Goal: Task Accomplishment & Management: Use online tool/utility

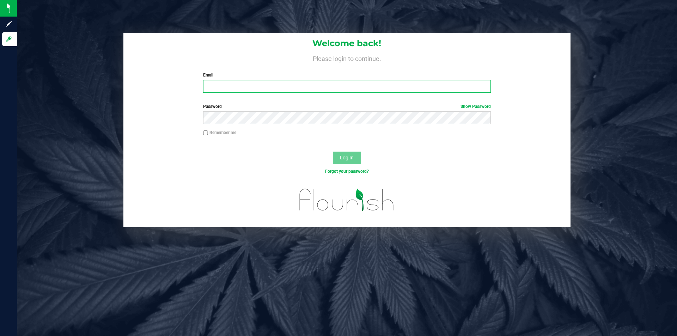
type input "[EMAIL_ADDRESS][DOMAIN_NAME]"
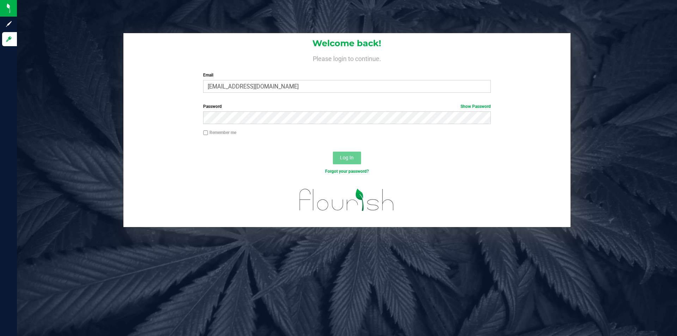
click at [341, 159] on span "Log In" at bounding box center [347, 158] width 14 height 6
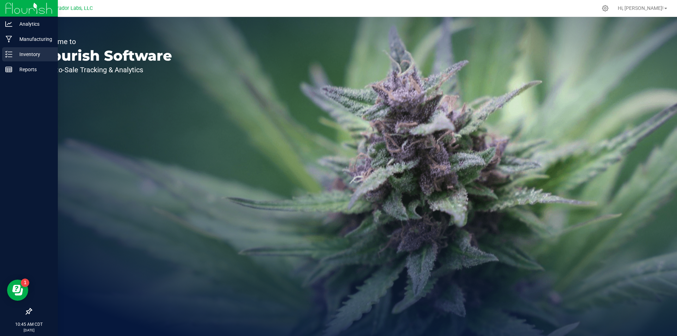
click at [11, 51] on icon at bounding box center [8, 54] width 7 height 7
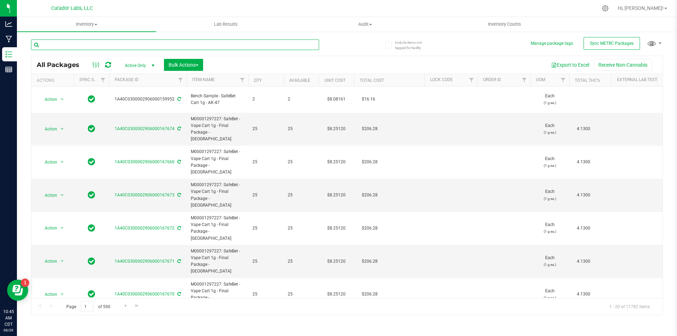
click at [109, 45] on input "text" at bounding box center [175, 44] width 288 height 11
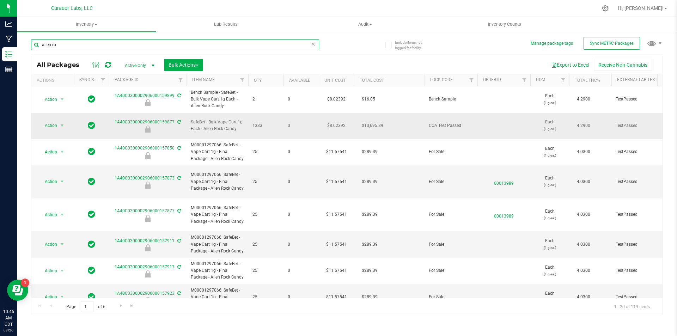
type input "alien ro"
drag, startPoint x: 242, startPoint y: 127, endPoint x: 188, endPoint y: 117, distance: 54.5
click at [188, 117] on td "SafeBet - Bulk Vape Cart 1g Each - Alien Rock Candy" at bounding box center [217, 126] width 62 height 26
copy span "SafeBet - Bulk Vape Cart 1g Each - Alien Rock Candy"
click at [49, 121] on span "Action" at bounding box center [47, 126] width 19 height 10
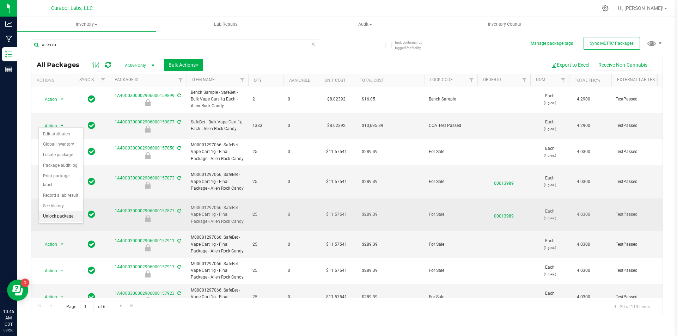
click at [65, 211] on li "Unlock package" at bounding box center [61, 216] width 44 height 11
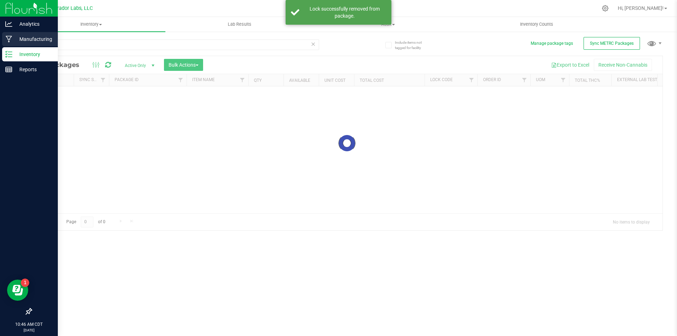
click at [21, 38] on p "Manufacturing" at bounding box center [33, 39] width 42 height 8
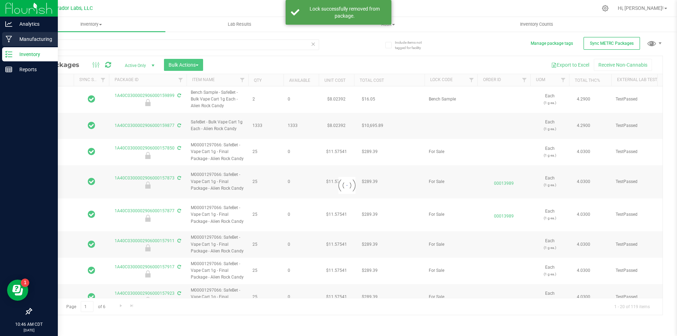
type input "[DATE]"
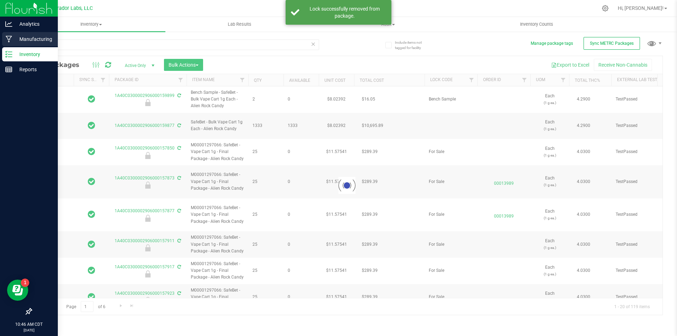
type input "[DATE]"
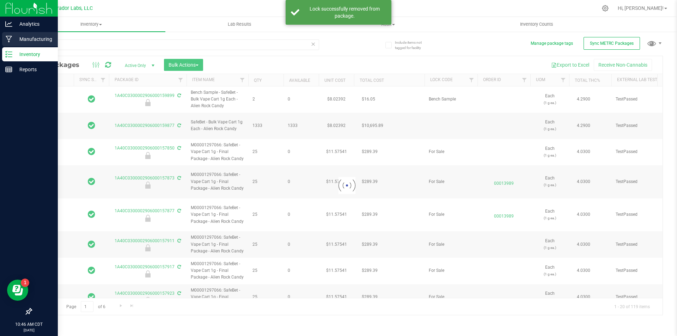
type input "[DATE]"
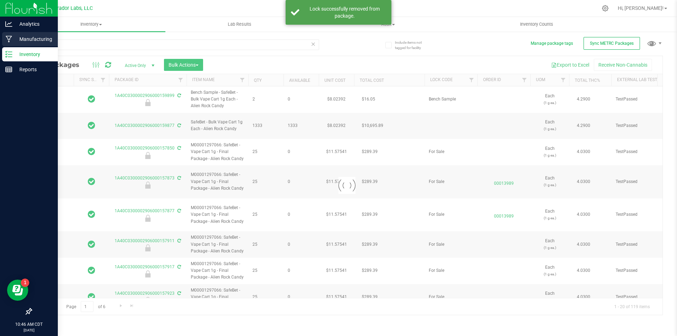
type input "[DATE]"
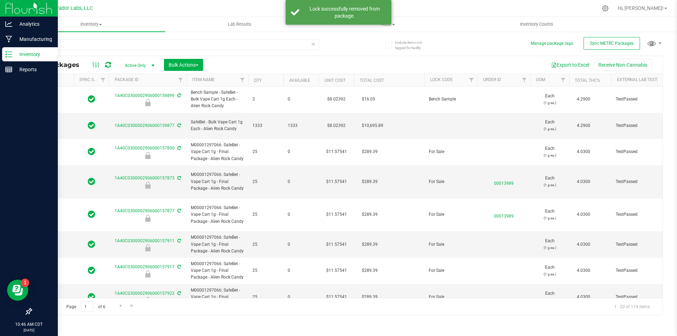
type input "[DATE]"
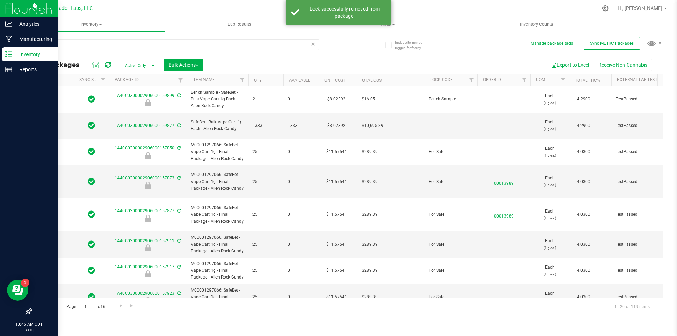
type input "[DATE]"
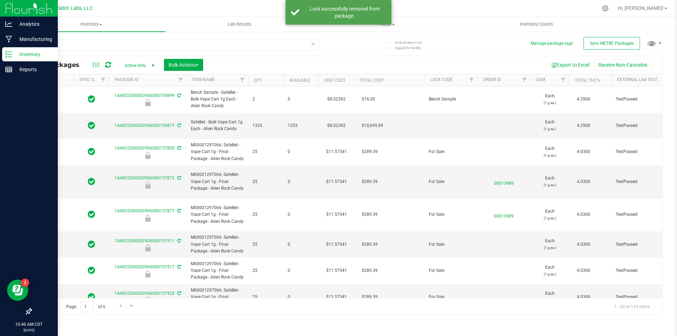
type input "[DATE]"
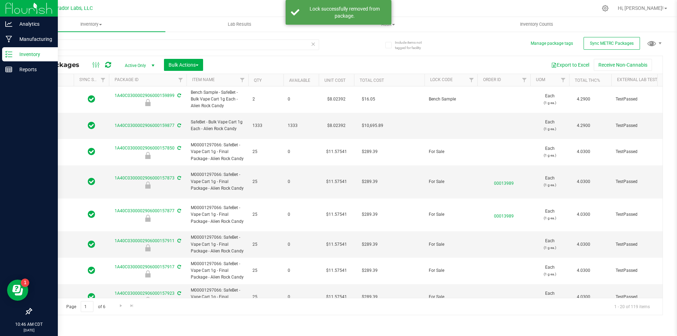
type input "[DATE]"
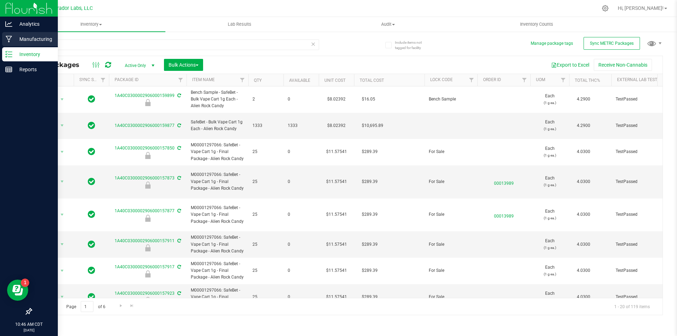
click at [21, 43] on div "Manufacturing" at bounding box center [30, 39] width 56 height 14
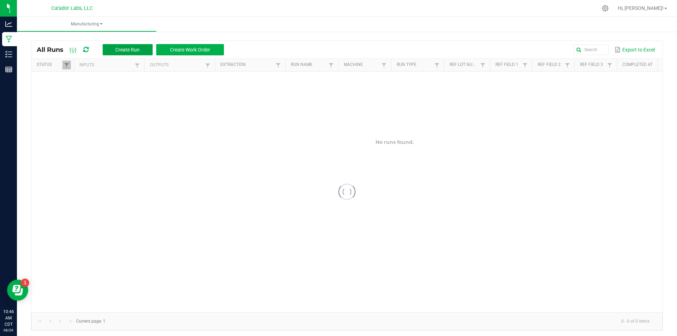
click at [118, 46] on button "Create Run" at bounding box center [128, 49] width 50 height 11
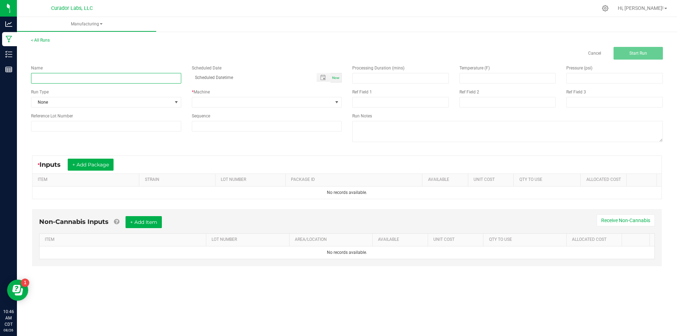
click at [117, 80] on input at bounding box center [106, 78] width 150 height 11
paste input "SafeBet - Bulk Vape Cart 1g Each - Alien Rock Candy"
click at [137, 78] on input "SafeBet - Bulk Vape Cart 1g Each - Alien Rock Candy" at bounding box center [106, 78] width 150 height 11
type input "SafeBet - Bulk Vape Cart 1g Each - Alien Rock Candy - Final Packaging"
click at [37, 142] on div "Name SafeBet - Bulk Vape Cart 1g Each - Alien Rock Candy - Final Packaging Sche…" at bounding box center [347, 105] width 642 height 90
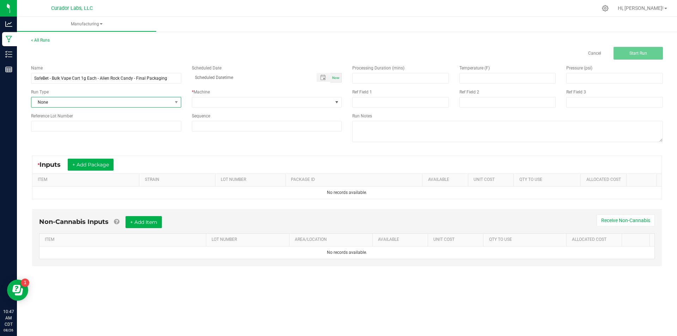
click at [40, 103] on span "None" at bounding box center [101, 102] width 141 height 10
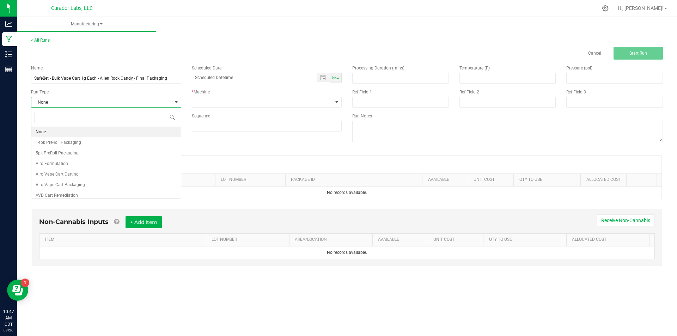
scroll to position [11, 150]
type input "a"
type input "safebet"
click at [90, 166] on li "SafeBet Cart 1g Carting" at bounding box center [105, 163] width 149 height 11
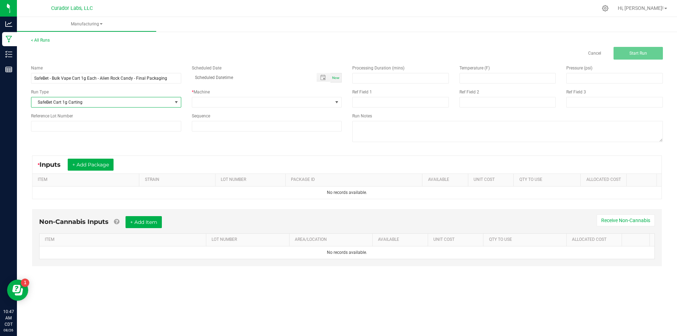
click at [111, 105] on span "SafeBet Cart 1g Carting" at bounding box center [101, 102] width 141 height 10
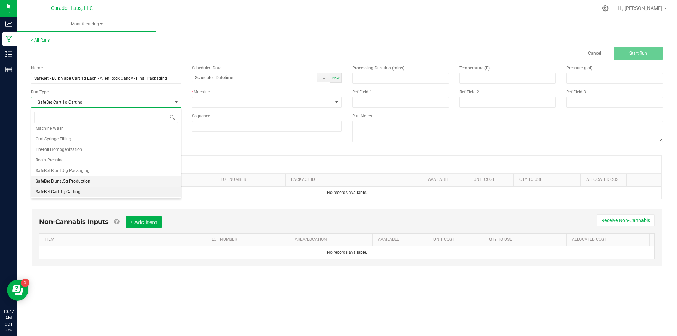
scroll to position [398, 0]
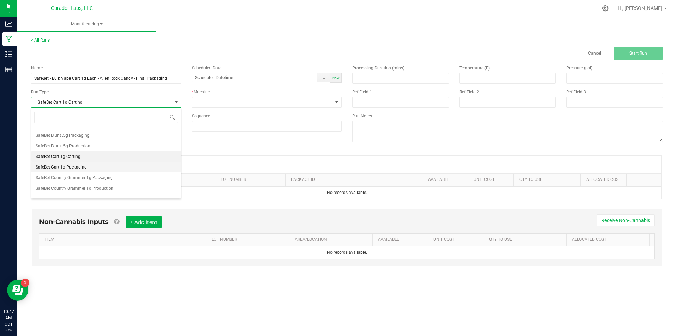
click at [80, 167] on span "SafeBet Cart 1g Packaging" at bounding box center [61, 167] width 51 height 7
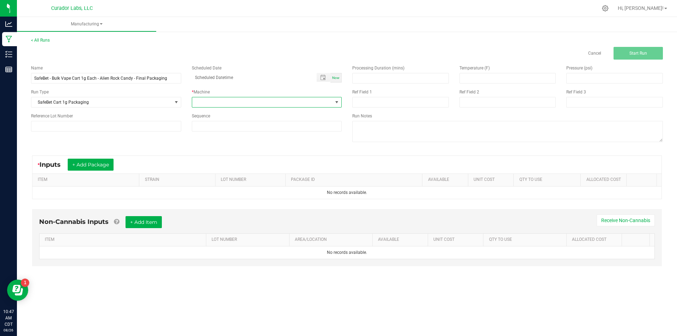
click at [242, 104] on span at bounding box center [262, 102] width 141 height 10
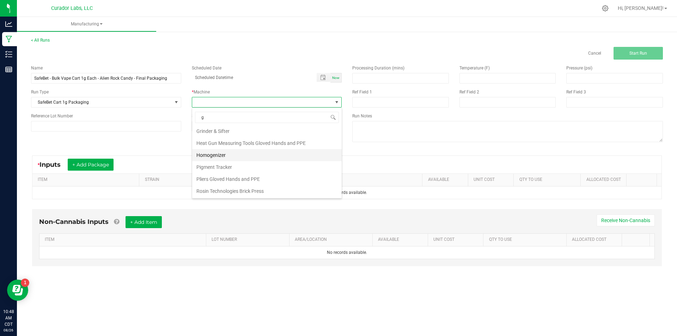
scroll to position [0, 0]
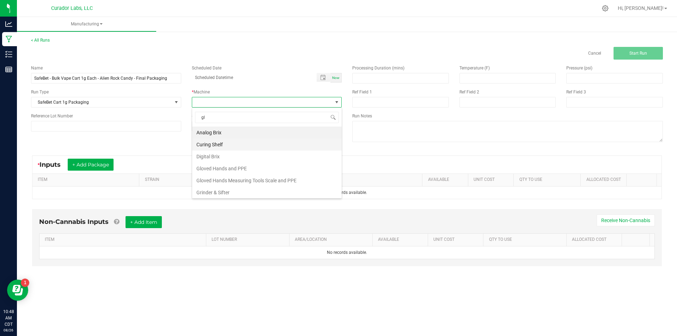
type input "glo"
click at [223, 132] on li "Gloved Hands and PPE" at bounding box center [266, 133] width 149 height 12
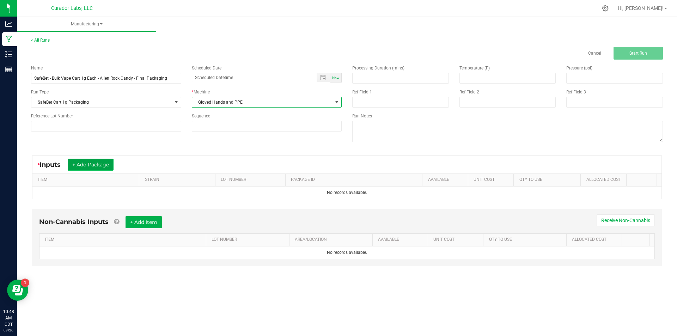
click at [105, 166] on button "+ Add Package" at bounding box center [91, 165] width 46 height 12
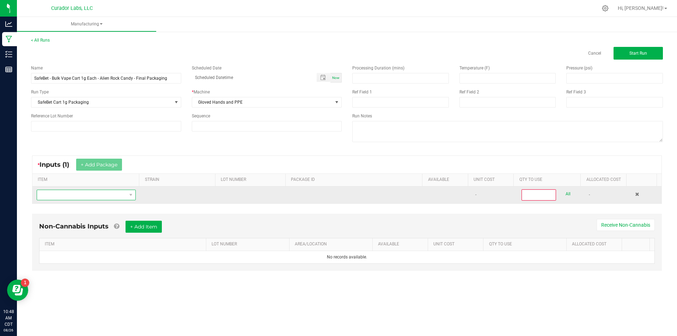
click at [84, 198] on span "NO DATA FOUND" at bounding box center [82, 195] width 90 height 10
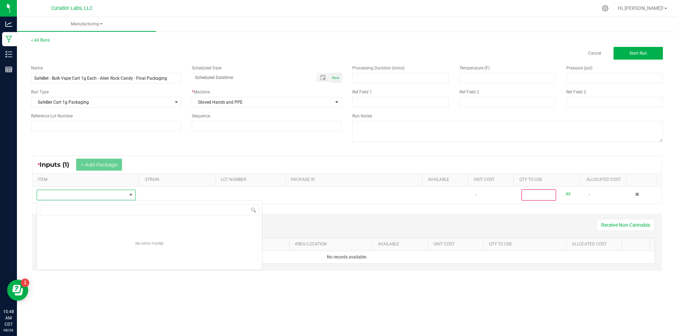
scroll to position [11, 98]
type input "SafeBet - Bulk Vape Cart 1g Each - Alien Rock Candy"
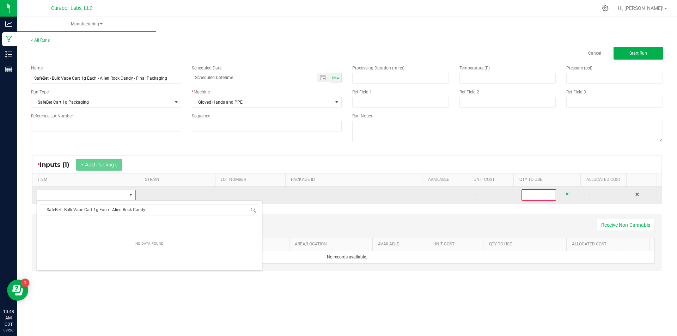
scroll to position [11, 97]
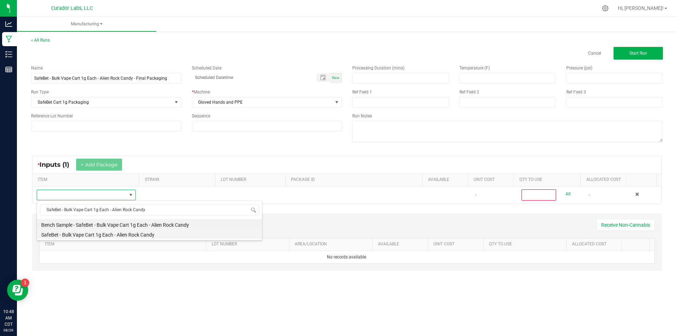
click at [130, 234] on li "SafeBet - Bulk Vape Cart 1g Each - Alien Rock Candy" at bounding box center [149, 234] width 225 height 10
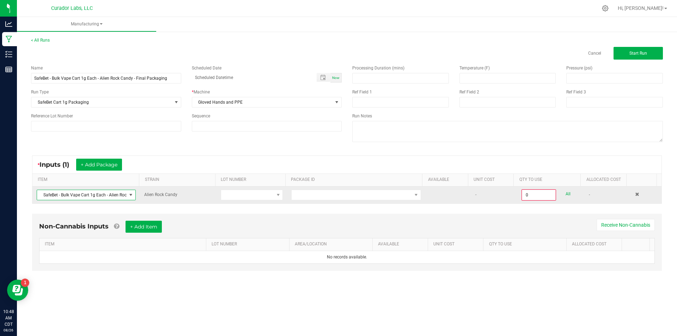
click at [327, 201] on td at bounding box center [356, 194] width 138 height 17
click at [327, 195] on span at bounding box center [351, 195] width 120 height 10
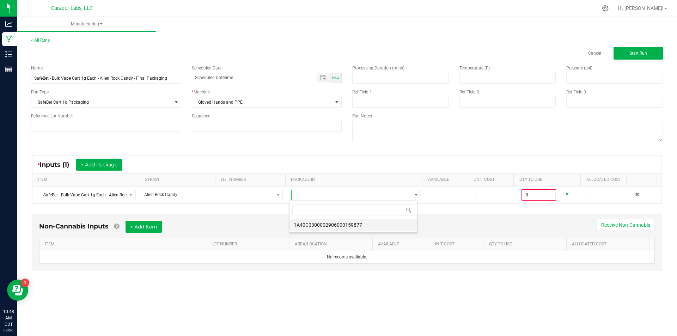
click at [316, 225] on li "1A40C0300002906000159877" at bounding box center [353, 225] width 128 height 12
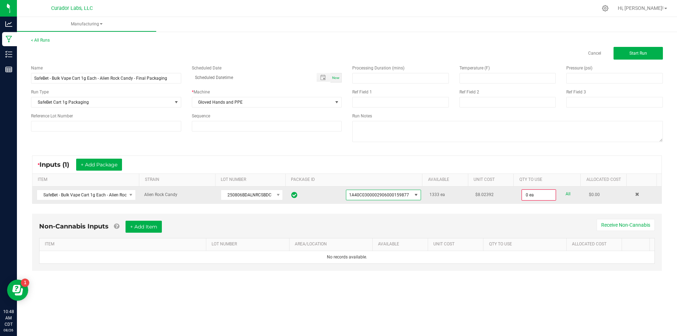
click at [565, 193] on link "All" at bounding box center [567, 194] width 5 height 10
type input "1333 ea"
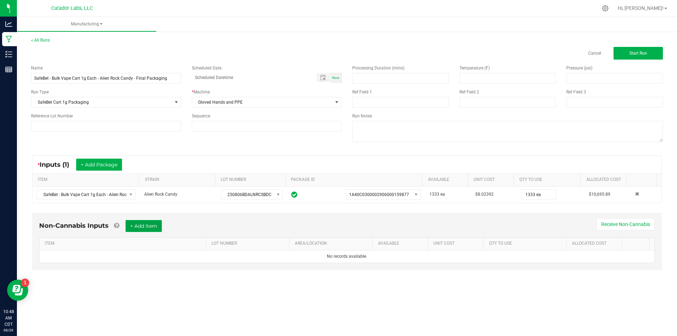
click at [144, 225] on button "+ Add Item" at bounding box center [143, 226] width 36 height 12
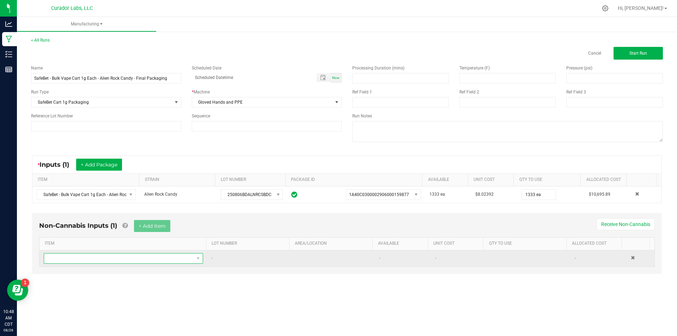
click at [116, 259] on span "NO DATA FOUND" at bounding box center [119, 258] width 150 height 10
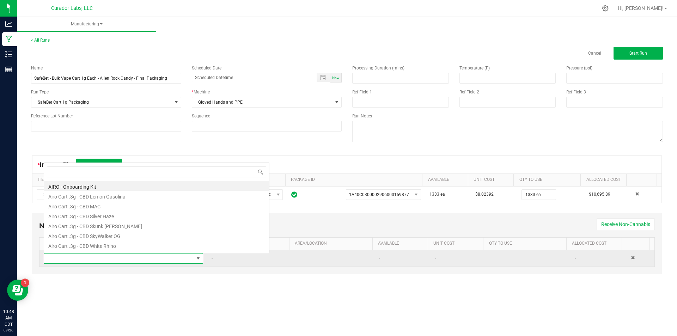
scroll to position [11, 156]
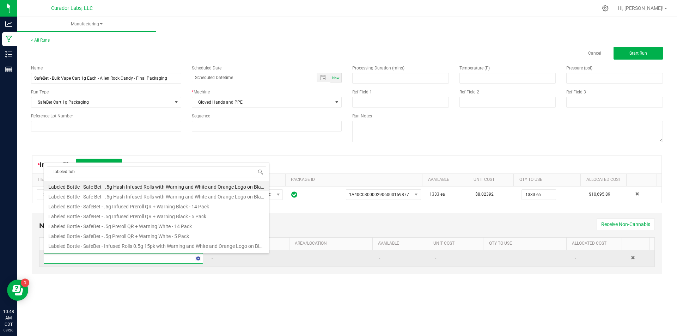
type input "labeled tube"
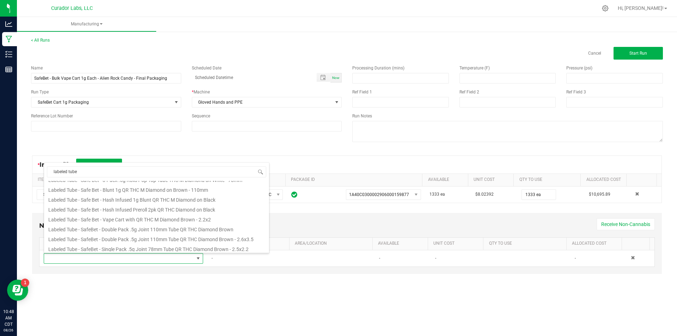
scroll to position [106, 0]
click at [144, 208] on li "Labeled Tube - Safe Bet - Vape Cart with QR THC M Diamond Brown - 2.2x2" at bounding box center [156, 208] width 225 height 10
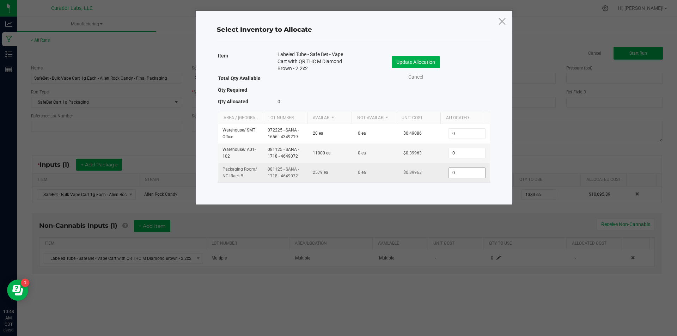
click at [463, 173] on input "0" at bounding box center [467, 173] width 36 height 10
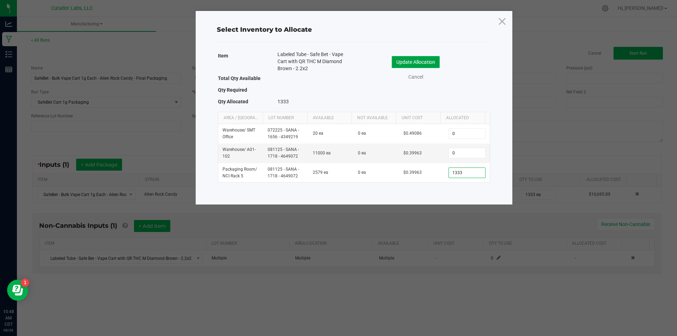
type input "1,333"
click at [426, 62] on button "Update Allocation" at bounding box center [416, 62] width 48 height 12
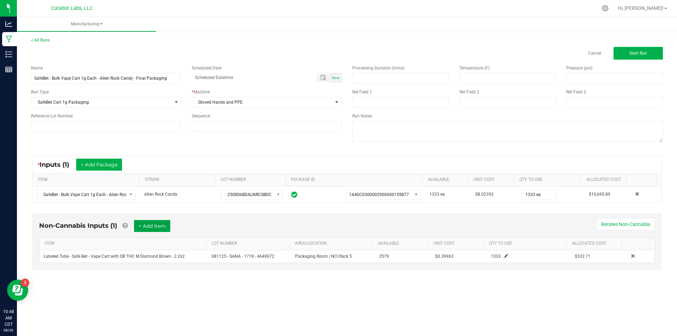
click at [160, 223] on button "+ Add Item" at bounding box center [152, 226] width 36 height 12
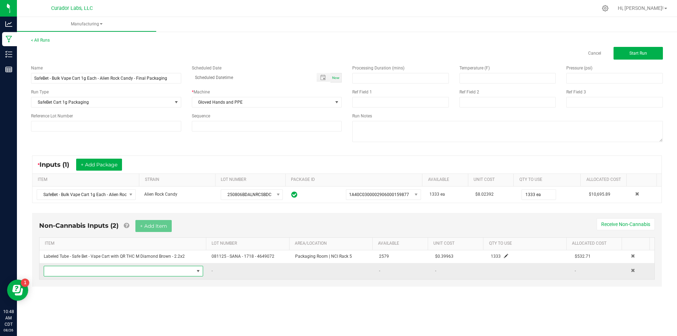
click at [113, 273] on span "NO DATA FOUND" at bounding box center [119, 271] width 150 height 10
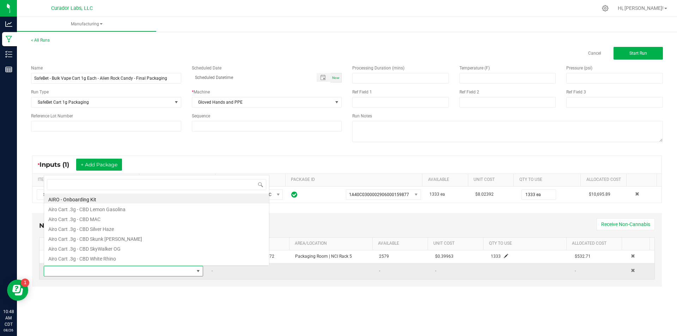
scroll to position [11, 156]
click at [118, 294] on div "Non-Cannabis Inputs (2) + Add Item Receive Non-Cannabis ITEM LOT NUMBER AREA/LO…" at bounding box center [347, 254] width 642 height 91
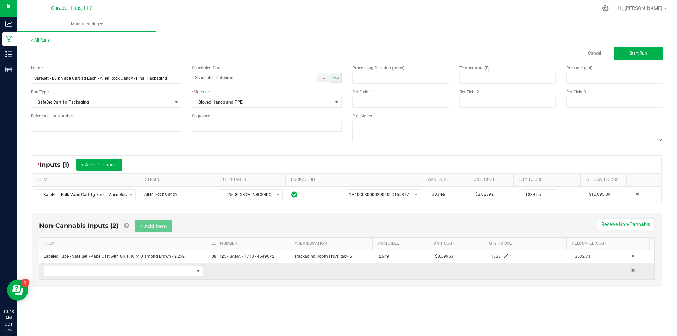
click at [111, 273] on span "NO DATA FOUND" at bounding box center [119, 271] width 150 height 10
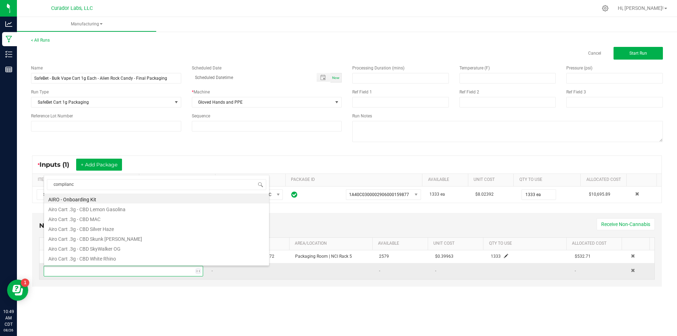
type input "compliance"
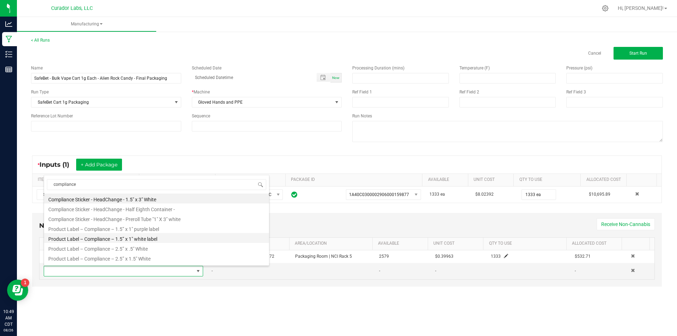
click at [154, 237] on li "Product Label – Compliance – 1.5” x 1" white label" at bounding box center [156, 238] width 225 height 10
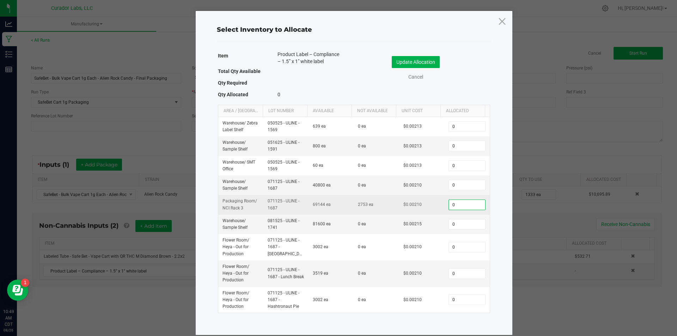
click at [452, 203] on input "0" at bounding box center [467, 205] width 36 height 10
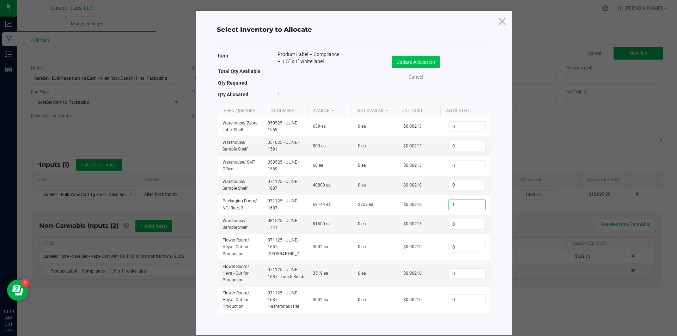
type input "1"
click at [427, 63] on button "Update Allocation" at bounding box center [416, 62] width 48 height 12
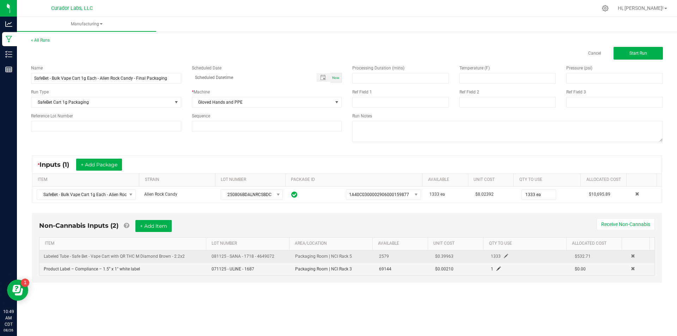
click at [504, 254] on span at bounding box center [506, 256] width 4 height 4
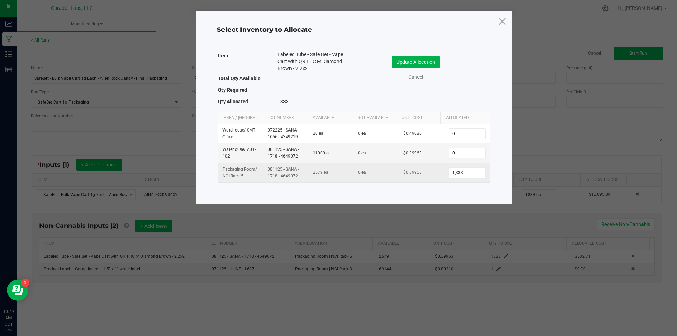
click at [463, 179] on td "1,333" at bounding box center [466, 172] width 45 height 19
click at [462, 176] on input "1333" at bounding box center [467, 173] width 36 height 10
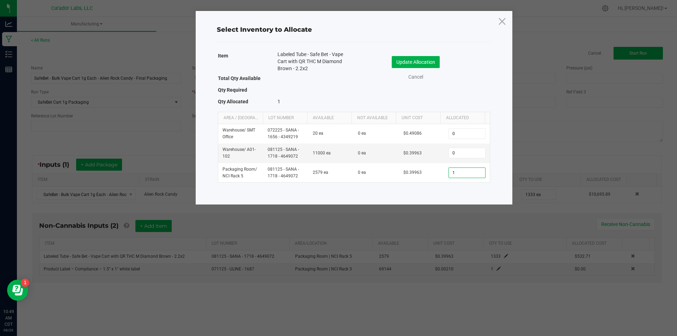
type input "1"
click at [407, 56] on div "Update Allocation Cancel" at bounding box center [421, 69] width 125 height 37
click at [407, 58] on button "Update Allocation" at bounding box center [416, 62] width 48 height 12
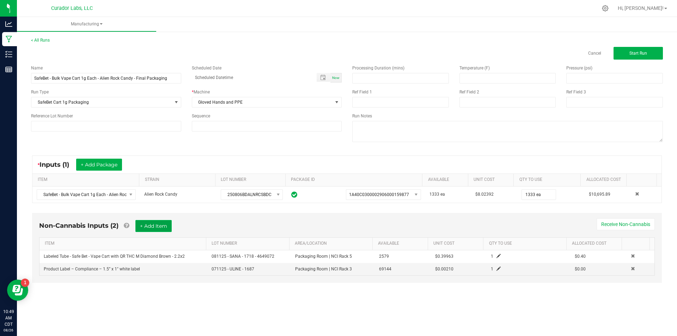
click at [159, 221] on button "+ Add Item" at bounding box center [153, 226] width 36 height 12
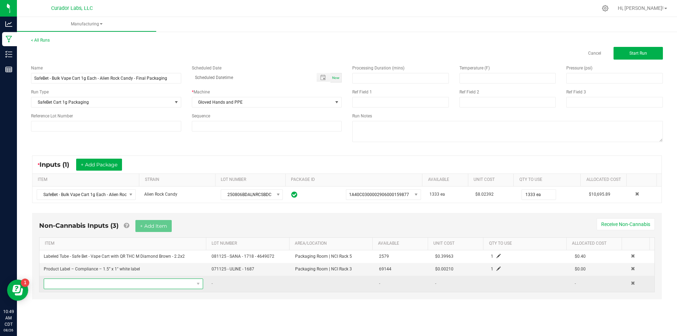
click at [90, 283] on span "NO DATA FOUND" at bounding box center [119, 284] width 150 height 10
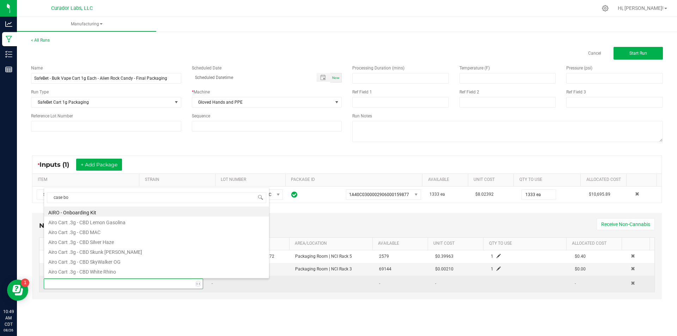
type input "case box"
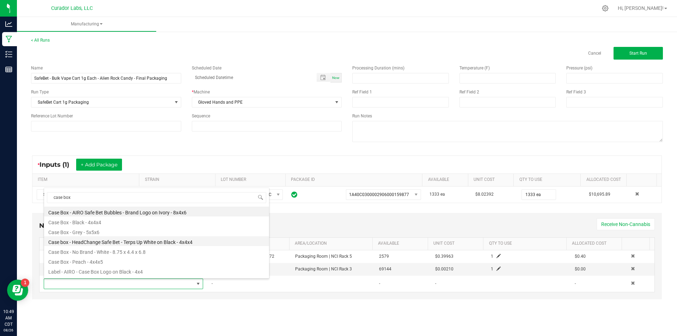
click at [130, 241] on li "Case box - HeadChange Safe Bet - Terps Up White on Black - 4x4x4" at bounding box center [156, 241] width 225 height 10
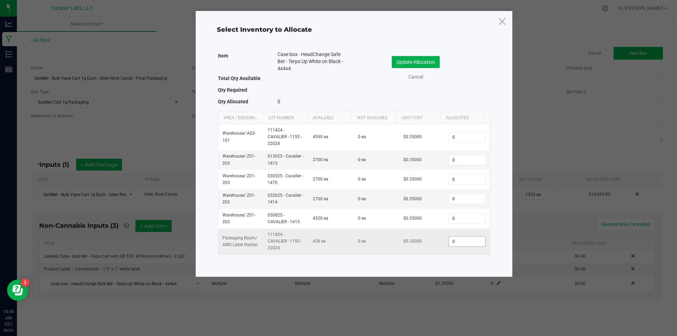
click at [467, 245] on input "0" at bounding box center [467, 241] width 36 height 10
click at [457, 99] on div "Item Case box - HeadChange Safe Bet - Terps Up White on Black - 4x4x4 Total Qty…" at bounding box center [354, 79] width 272 height 57
click at [452, 242] on input "0" at bounding box center [467, 241] width 36 height 10
type input "54"
click at [398, 60] on button "Update Allocation" at bounding box center [416, 62] width 48 height 12
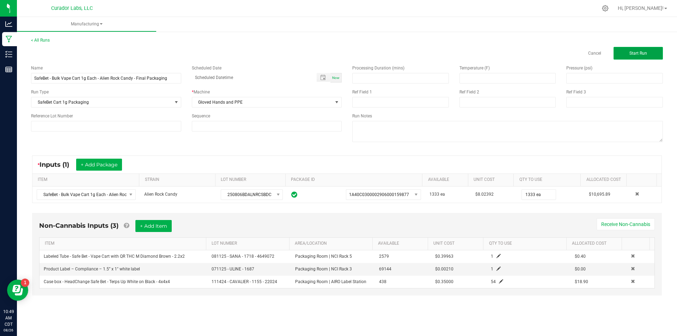
click at [633, 54] on span "Start Run" at bounding box center [638, 53] width 18 height 5
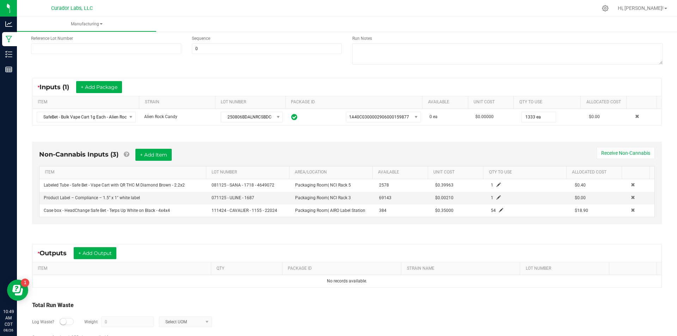
scroll to position [119, 0]
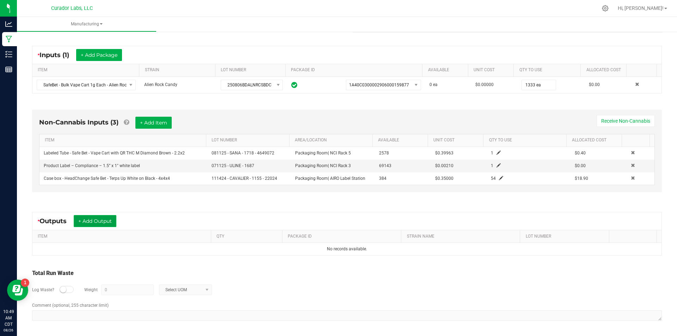
click at [109, 218] on button "+ Add Output" at bounding box center [95, 221] width 43 height 12
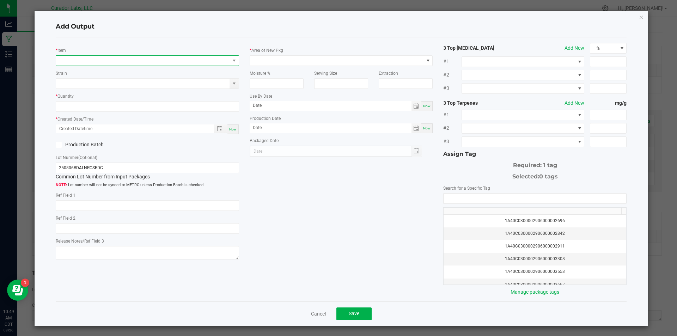
click at [112, 58] on span "NO DATA FOUND" at bounding box center [143, 61] width 174 height 10
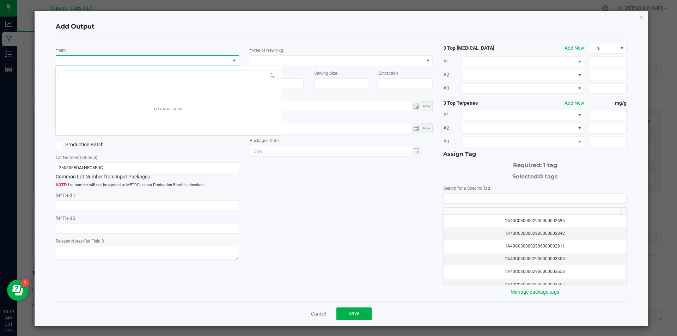
scroll to position [11, 182]
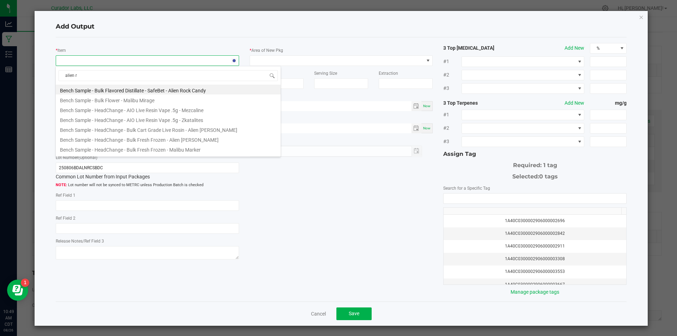
type input "alien ro"
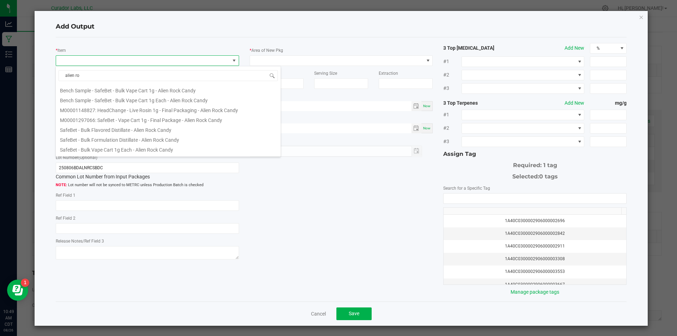
scroll to position [28, 0]
click at [130, 110] on li "M00001297066: SafeBet - Vape Cart 1g - Final Package - Alien Rock Candy" at bounding box center [168, 111] width 225 height 10
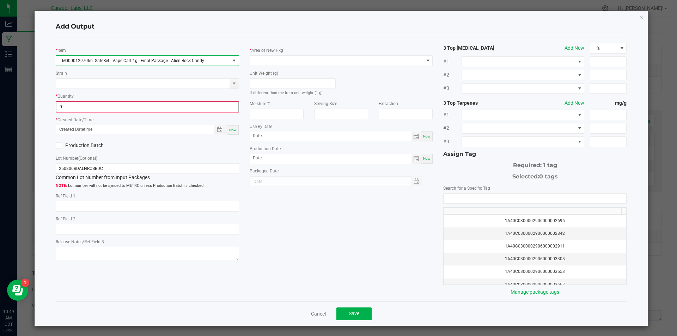
click at [128, 111] on input "0" at bounding box center [147, 107] width 182 height 10
type input "1 ea"
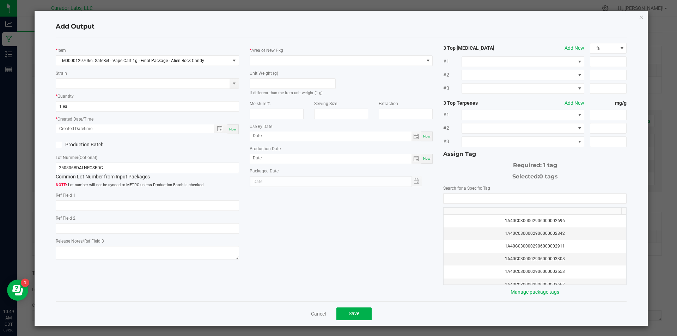
click at [231, 130] on span "Now" at bounding box center [232, 129] width 7 height 4
type input "[DATE] 10:49 AM"
type input "[DATE]"
click at [286, 57] on span at bounding box center [337, 61] width 174 height 10
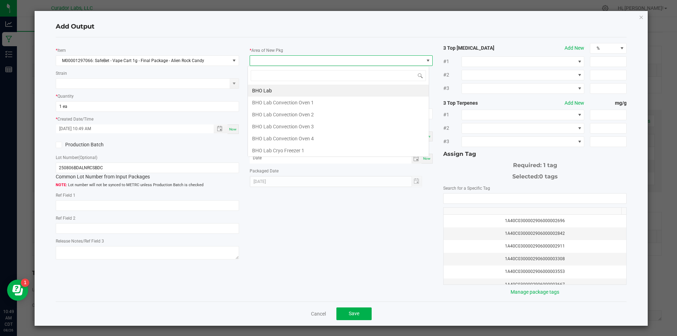
scroll to position [11, 182]
type input "vault"
click at [271, 147] on li "Vault" at bounding box center [338, 150] width 181 height 12
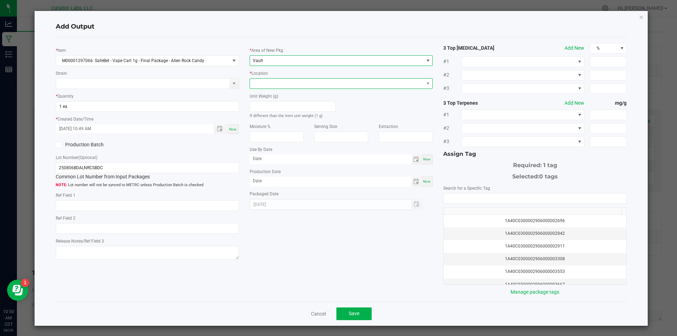
click at [268, 84] on span at bounding box center [337, 84] width 174 height 10
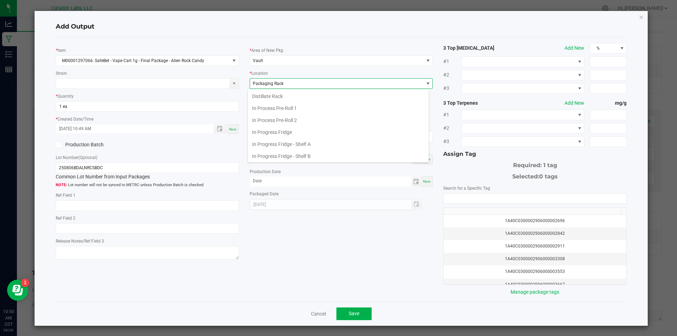
scroll to position [109, 0]
click at [267, 156] on li "Packaging Rack" at bounding box center [338, 155] width 181 height 12
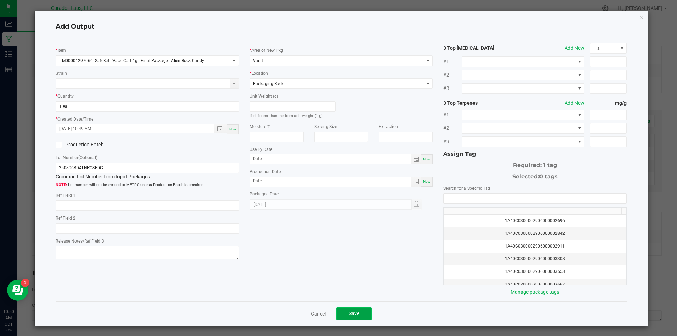
click at [350, 316] on span "Save" at bounding box center [354, 313] width 11 height 6
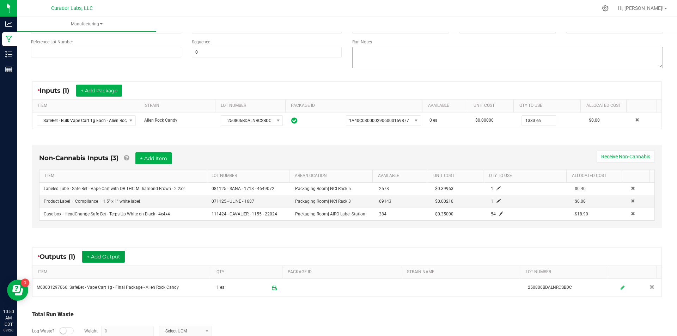
scroll to position [13, 0]
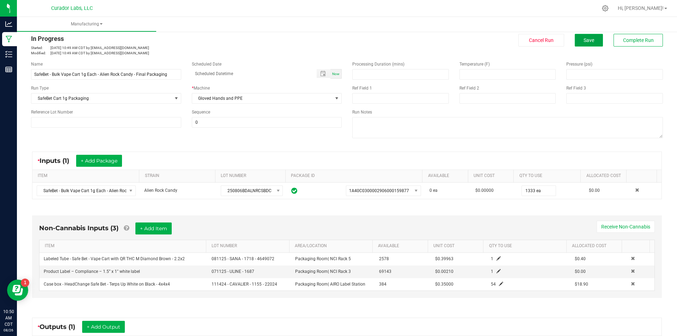
click at [579, 43] on button "Save" at bounding box center [588, 40] width 28 height 13
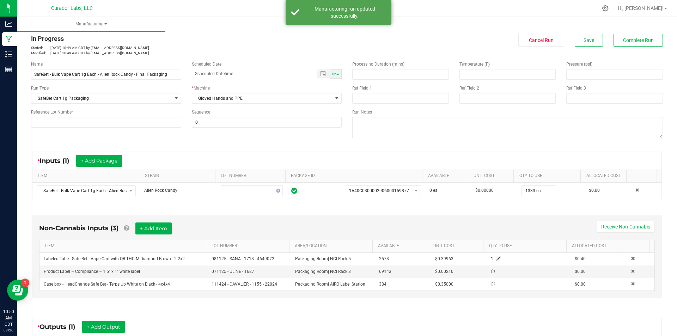
scroll to position [0, 0]
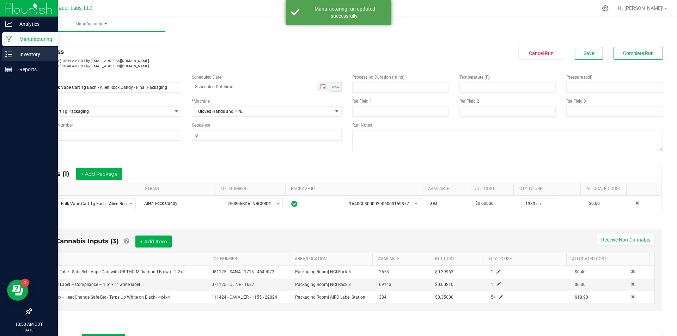
click at [27, 56] on p "Inventory" at bounding box center [33, 54] width 42 height 8
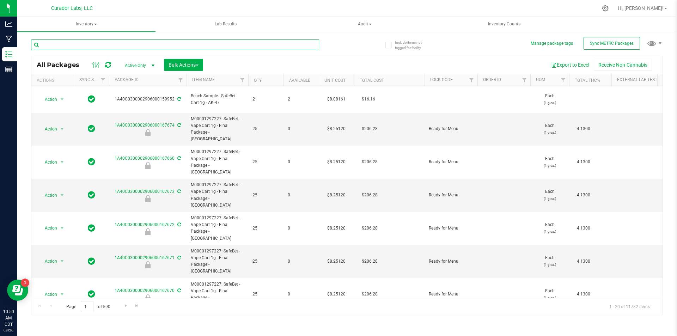
click at [86, 46] on input "text" at bounding box center [175, 44] width 288 height 11
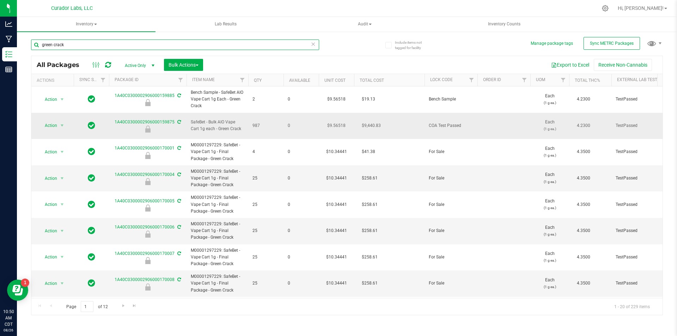
type input "green crack"
drag, startPoint x: 248, startPoint y: 128, endPoint x: 189, endPoint y: 125, distance: 59.6
copy tr "SafeBet - Bulk AIO Vape Cart 1g each - Green Crack"
click at [51, 123] on span "Action" at bounding box center [47, 126] width 19 height 10
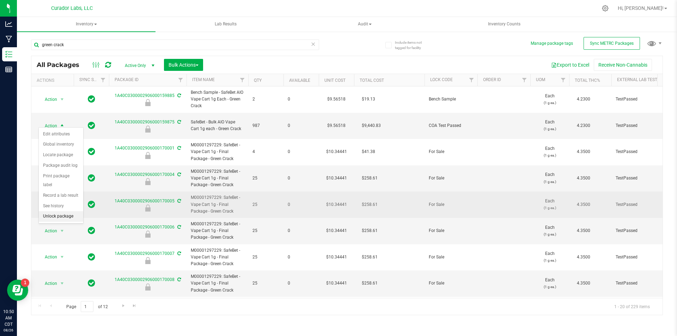
click at [63, 211] on li "Unlock package" at bounding box center [61, 216] width 44 height 11
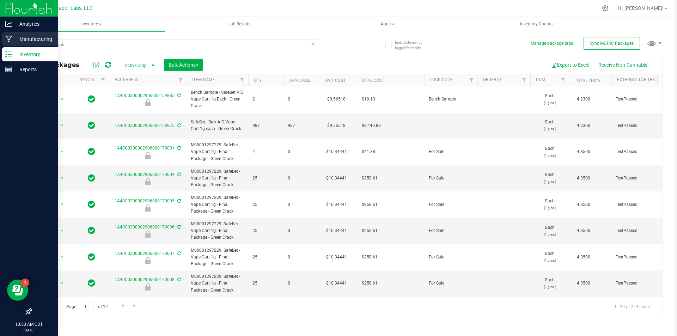
click at [37, 38] on p "Manufacturing" at bounding box center [33, 39] width 42 height 8
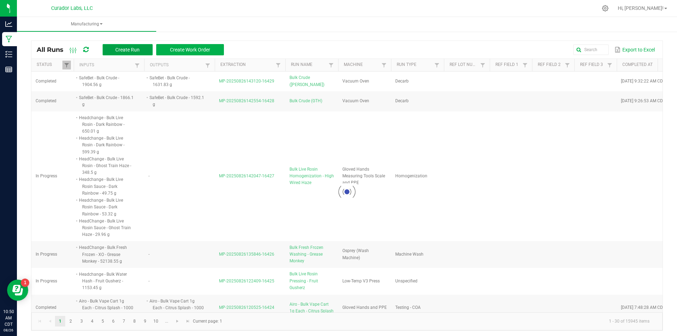
click at [125, 49] on span "Create Run" at bounding box center [127, 50] width 24 height 6
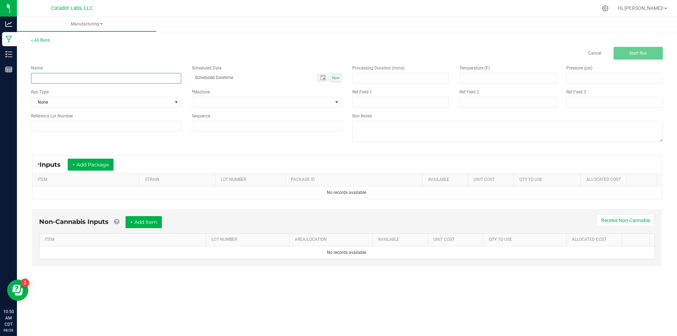
click at [128, 74] on input at bounding box center [106, 78] width 150 height 11
paste input "SafeBet - Bulk AIO Vape Cart 1g each - Green Crack"
type input "SafeBet - Bulk AIO Vape Cart 1g each - Green Crack - Final Packaging"
click at [47, 105] on span "None" at bounding box center [101, 102] width 141 height 10
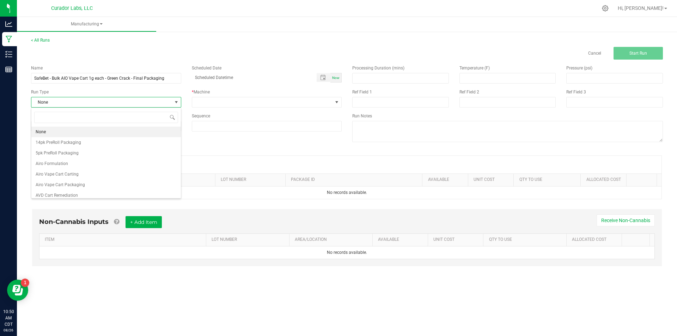
scroll to position [11, 150]
type input "safebet"
click at [98, 173] on li "SafeBet Cart 1g Packaging" at bounding box center [105, 174] width 149 height 11
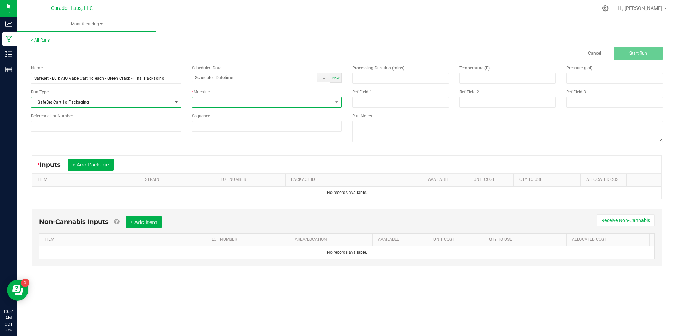
click at [203, 105] on span at bounding box center [262, 102] width 141 height 10
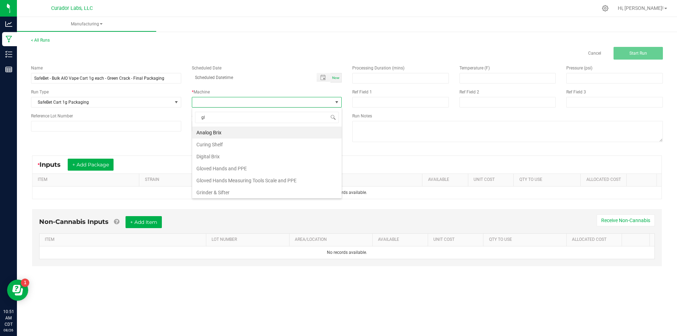
type input "glo"
click at [210, 133] on li "Gloved Hands and PPE" at bounding box center [266, 133] width 149 height 12
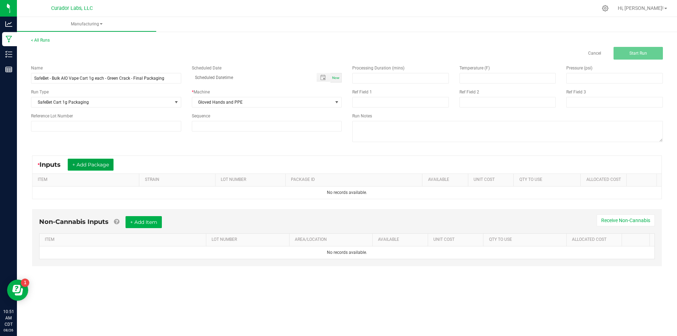
click at [91, 165] on button "+ Add Package" at bounding box center [91, 165] width 46 height 12
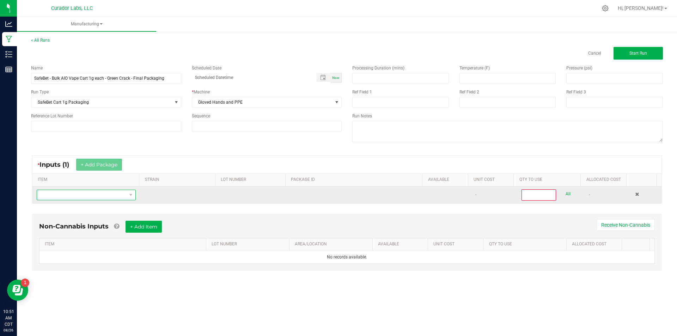
click at [82, 196] on span "NO DATA FOUND" at bounding box center [82, 195] width 90 height 10
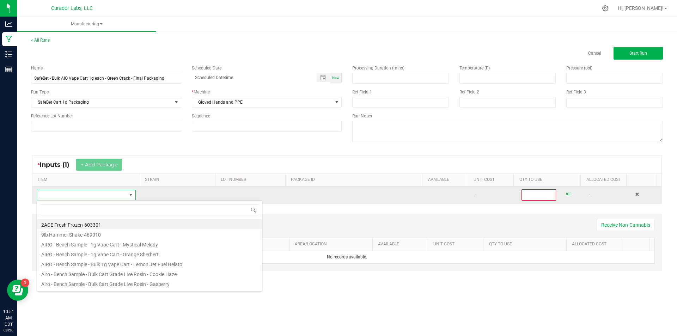
scroll to position [11, 97]
type input "SafeBet - Bulk AIO Vape Cart 1g each - Green Crack"
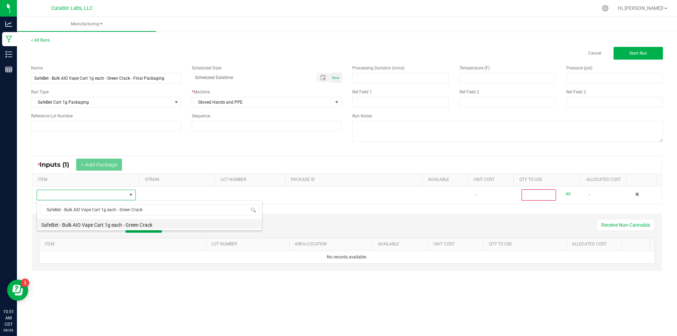
click at [133, 224] on li "SafeBet - Bulk AIO Vape Cart 1g each - Green Crack" at bounding box center [149, 224] width 225 height 10
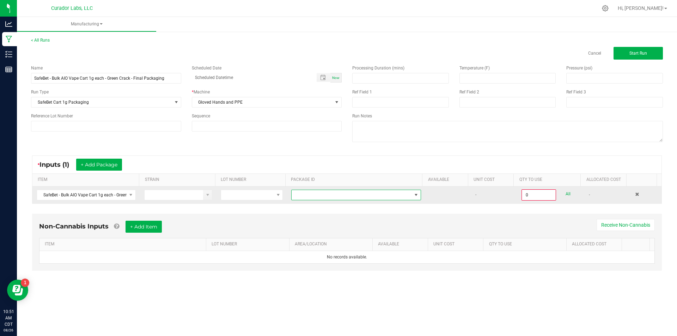
click at [322, 198] on span at bounding box center [351, 195] width 120 height 10
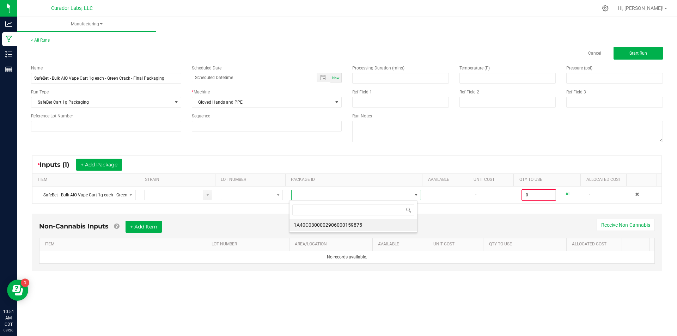
scroll to position [11, 129]
click at [330, 226] on li "1A40C0300002906000159875" at bounding box center [353, 225] width 128 height 12
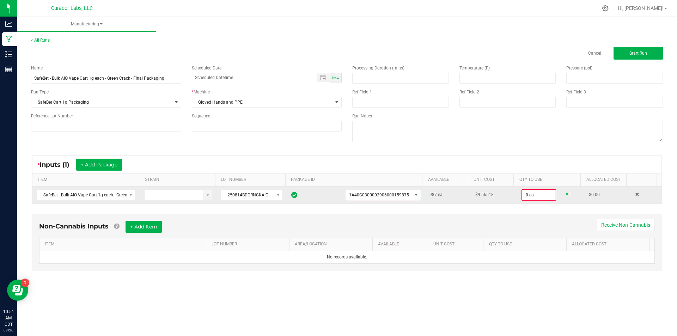
click at [565, 194] on link "All" at bounding box center [567, 194] width 5 height 10
type input "987 ea"
click at [149, 222] on button "+ Add Item" at bounding box center [143, 226] width 36 height 12
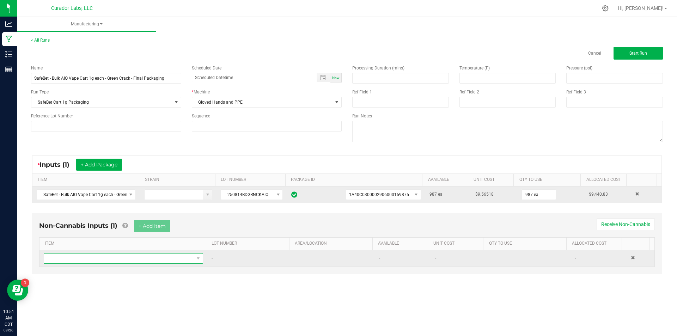
click at [119, 255] on span "NO DATA FOUND" at bounding box center [119, 258] width 150 height 10
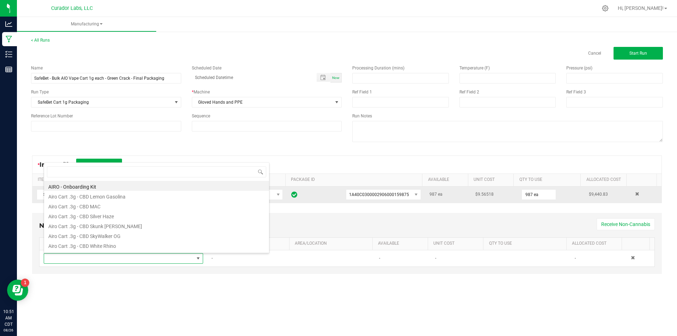
click at [128, 284] on div "Non-Cannabis Inputs (1) + Add Item Receive Non-Cannabis ITEM LOT NUMBER AREA/LO…" at bounding box center [347, 248] width 642 height 78
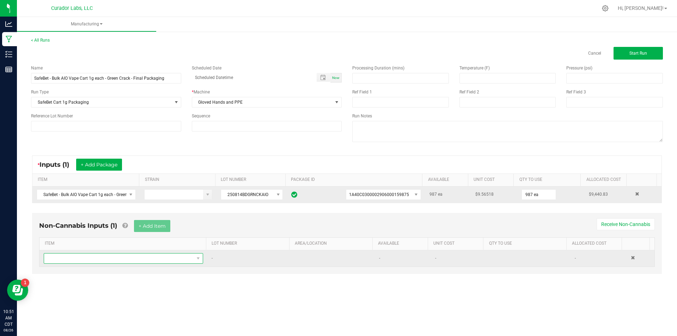
click at [132, 257] on span "NO DATA FOUND" at bounding box center [119, 258] width 150 height 10
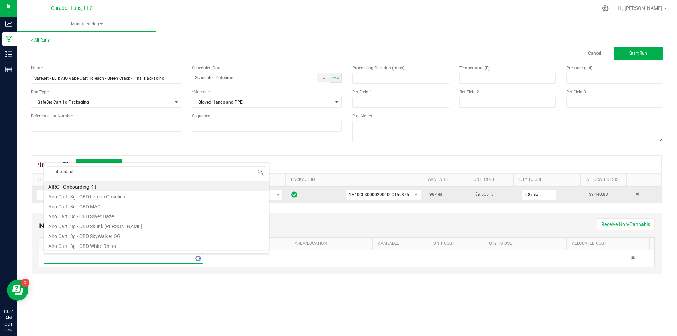
type input "labeled tube"
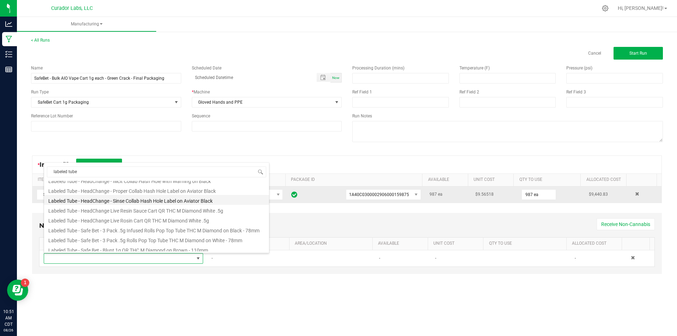
scroll to position [70, 0]
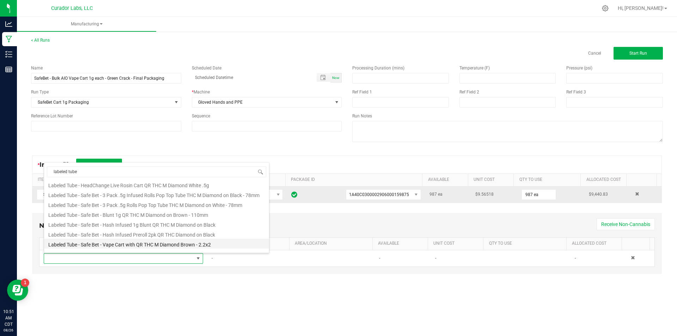
click at [144, 243] on li "Labeled Tube - Safe Bet - Vape Cart with QR THC M Diamond Brown - 2.2x2" at bounding box center [156, 244] width 225 height 10
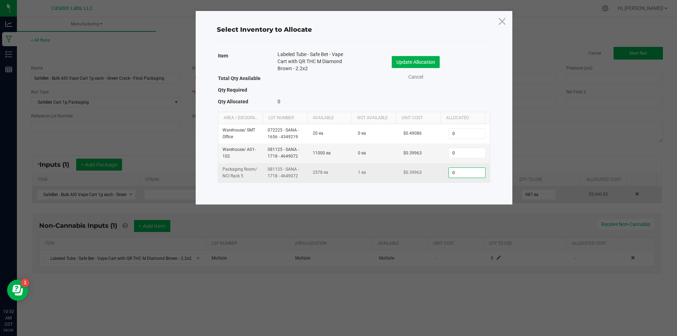
click at [467, 177] on input "0" at bounding box center [467, 173] width 36 height 10
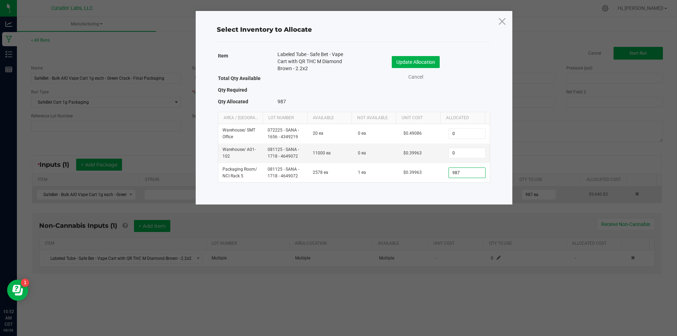
type input "987"
click at [410, 59] on button "Update Allocation" at bounding box center [416, 62] width 48 height 12
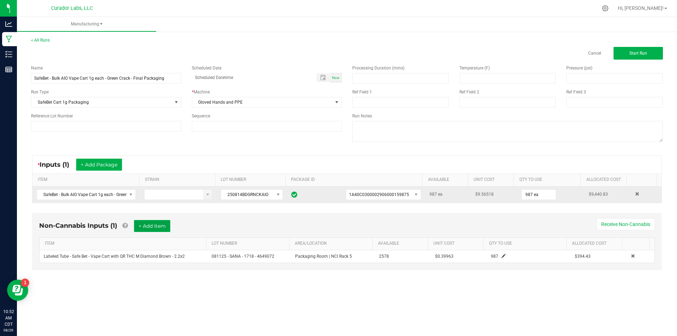
click at [148, 227] on button "+ Add Item" at bounding box center [152, 226] width 36 height 12
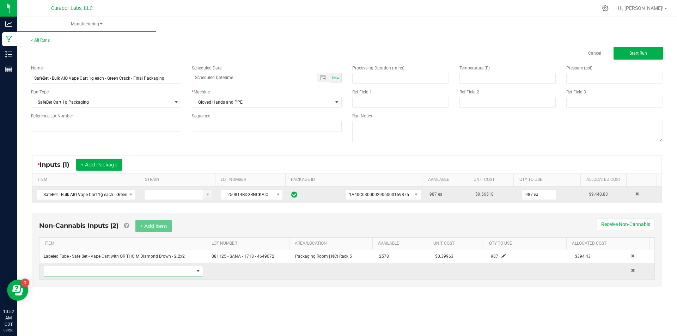
click at [116, 270] on span "NO DATA FOUND" at bounding box center [119, 271] width 150 height 10
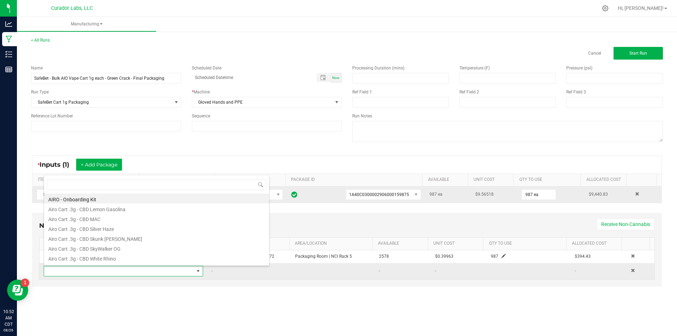
scroll to position [11, 156]
click at [168, 134] on div "Name SafeBet - Bulk AIO Vape Cart 1g each - Green Crack - Final Packaging Sched…" at bounding box center [186, 98] width 321 height 77
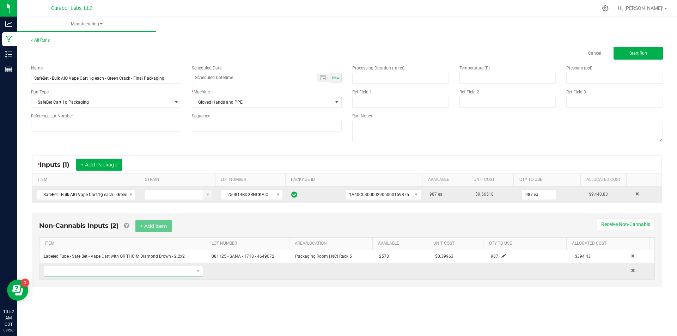
click at [107, 270] on span "NO DATA FOUND" at bounding box center [119, 271] width 150 height 10
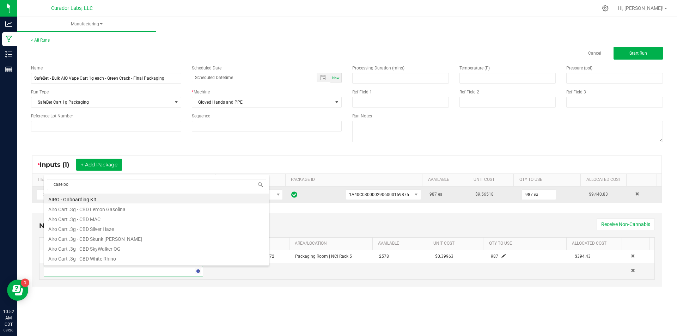
type input "case box"
click at [153, 229] on li "Case box - HeadChange Safe Bet - Terps Up White on Black - 4x4x4" at bounding box center [156, 228] width 225 height 10
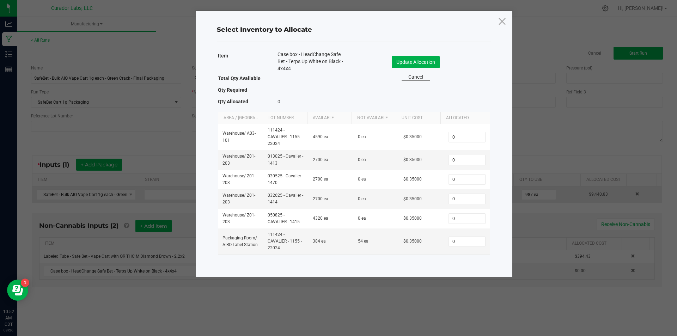
click at [412, 74] on link "Cancel" at bounding box center [415, 76] width 28 height 7
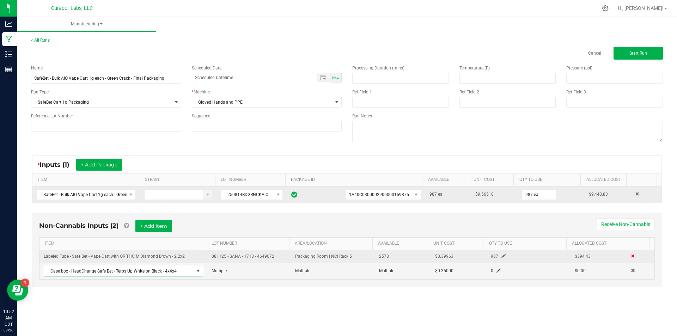
click at [630, 256] on span at bounding box center [632, 256] width 4 height 4
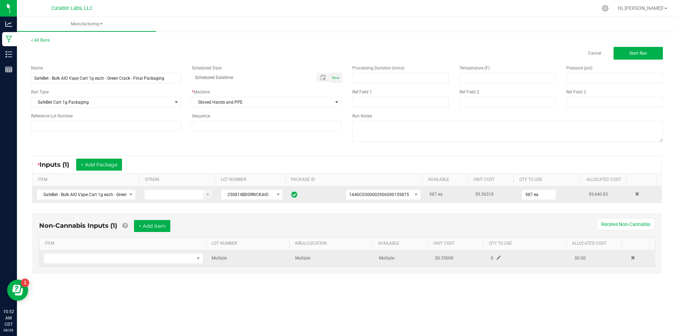
click at [626, 258] on td at bounding box center [640, 258] width 28 height 16
click at [626, 257] on td at bounding box center [640, 258] width 28 height 16
click at [151, 259] on span "NO DATA FOUND" at bounding box center [119, 258] width 150 height 10
type input "mylar"
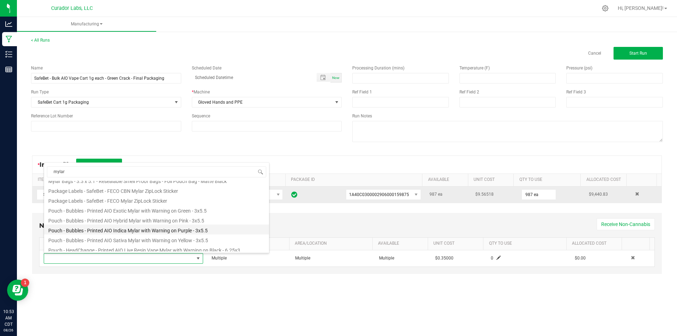
scroll to position [70, 0]
click at [150, 236] on li "Pouch - Safe Bet - Printed AIO Disti Vape Mylar with Warning on Orange - 6.25x3" at bounding box center [156, 234] width 225 height 10
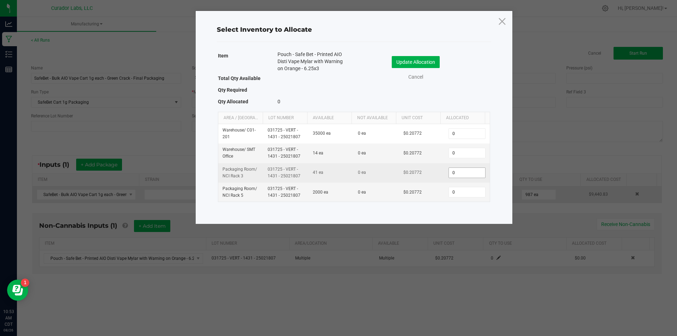
click at [451, 171] on input "0" at bounding box center [467, 173] width 36 height 10
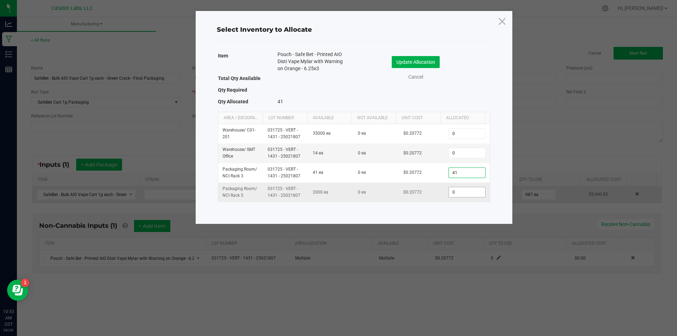
type input "41"
click at [464, 191] on input "0" at bounding box center [467, 192] width 36 height 10
click at [454, 193] on input "0" at bounding box center [467, 192] width 36 height 10
type input "946"
click at [432, 61] on button "Update Allocation" at bounding box center [416, 62] width 48 height 12
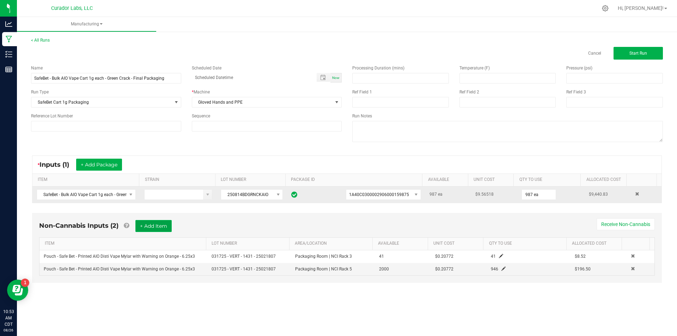
click at [166, 226] on button "+ Add Item" at bounding box center [153, 226] width 36 height 12
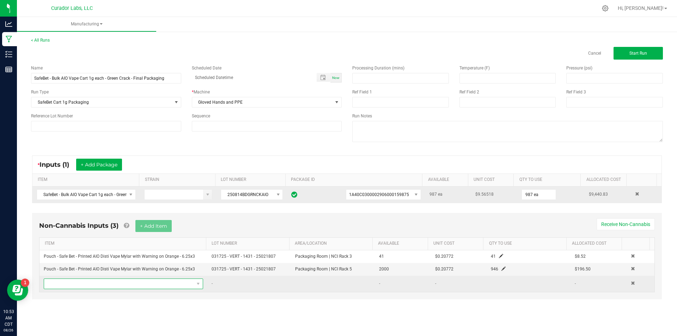
click at [113, 284] on span "NO DATA FOUND" at bounding box center [119, 284] width 150 height 10
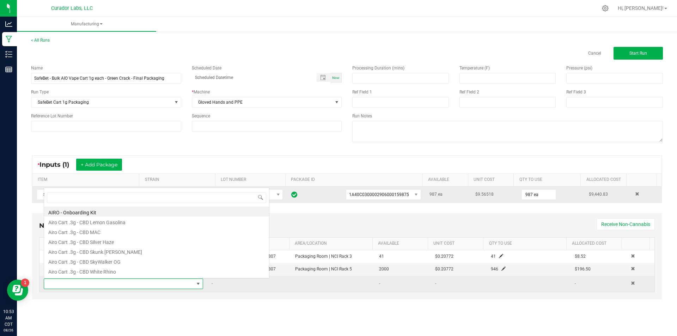
scroll to position [11, 156]
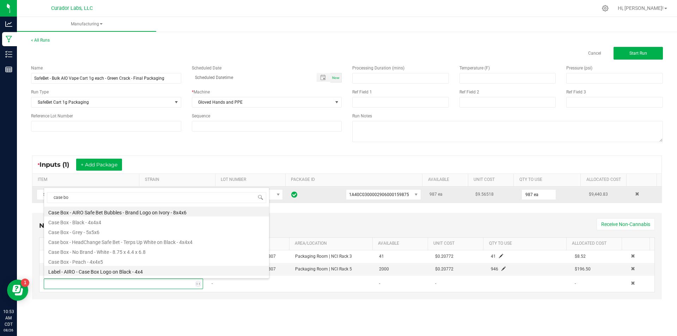
type input "case box"
click at [111, 212] on li "Case Box - AIRO Safe Bet Bubbles - Brand Logo on Ivory - 8x4x6" at bounding box center [156, 212] width 225 height 10
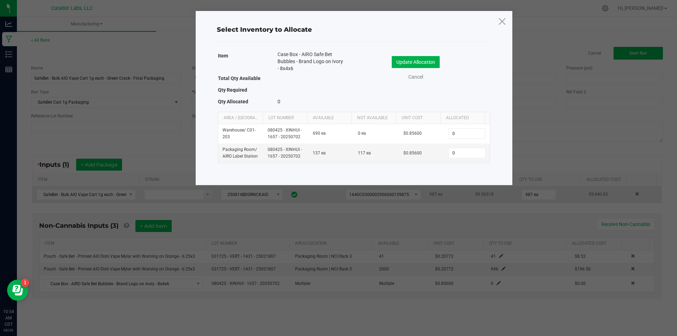
click at [421, 166] on div "Item Case Box - AIRO Safe Bet Bubbles - Brand Logo on Ivory - 8x4x6 Total Qty A…" at bounding box center [354, 108] width 278 height 119
click at [460, 155] on input "0" at bounding box center [467, 153] width 36 height 10
type input "40"
click at [411, 56] on button "Update Allocation" at bounding box center [416, 62] width 48 height 12
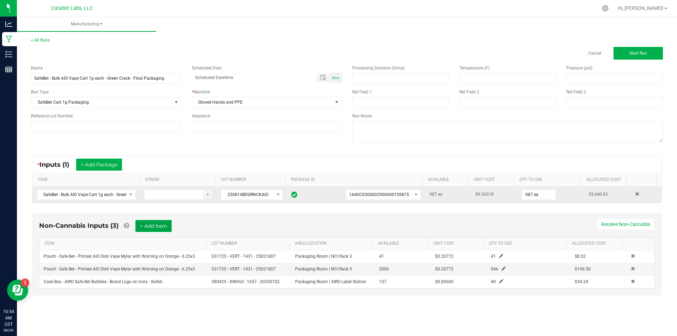
click at [157, 225] on button "+ Add Item" at bounding box center [153, 226] width 36 height 12
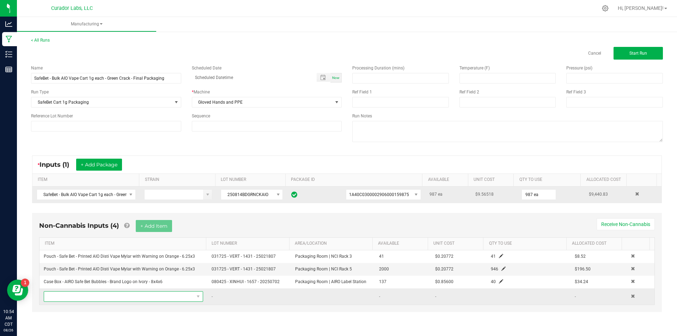
click at [97, 300] on span "NO DATA FOUND" at bounding box center [119, 296] width 150 height 10
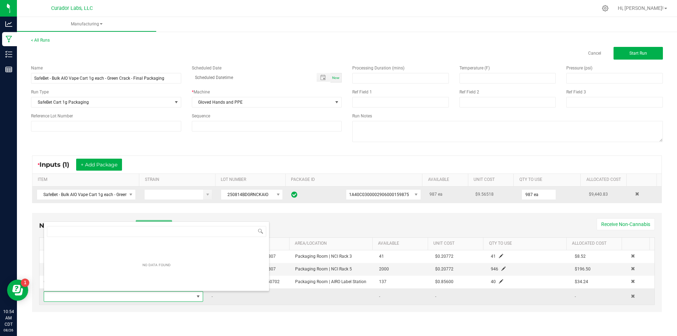
click at [98, 299] on span at bounding box center [119, 296] width 150 height 10
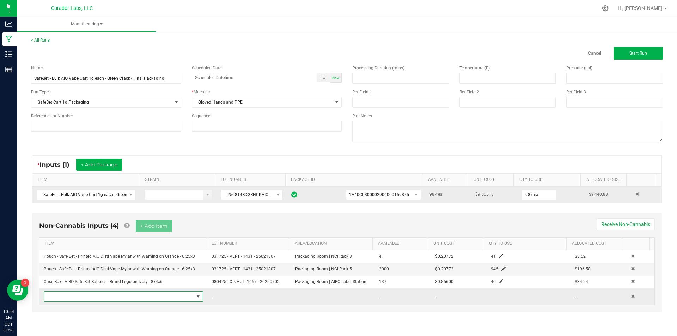
click at [98, 297] on span "NO DATA FOUND" at bounding box center [119, 296] width 150 height 10
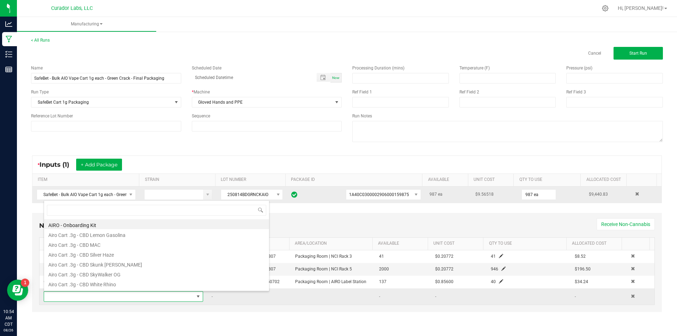
click at [184, 299] on span at bounding box center [119, 296] width 150 height 10
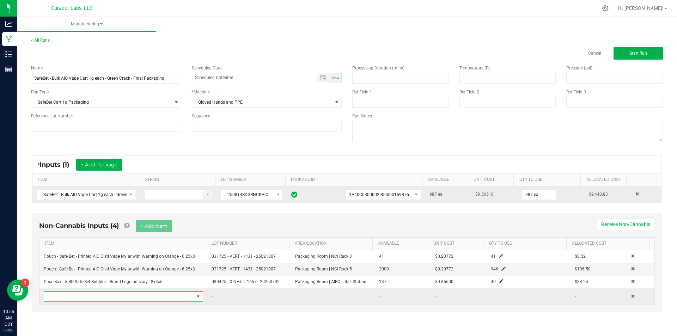
click at [180, 297] on span "NO DATA FOUND" at bounding box center [119, 296] width 150 height 10
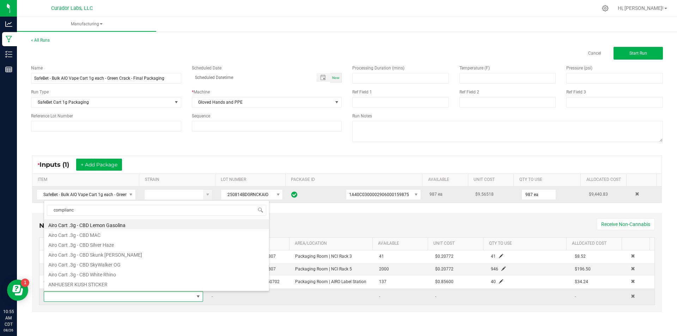
type input "compliance"
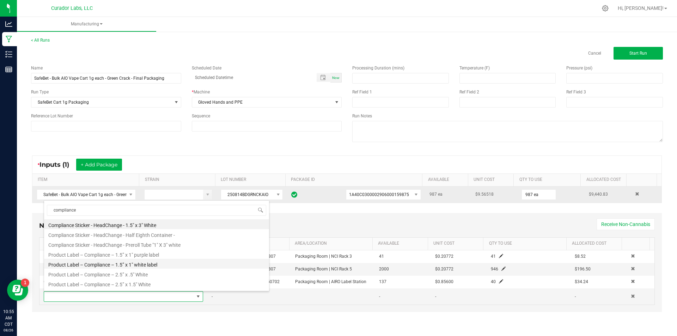
click at [151, 264] on li "Product Label – Compliance – 1.5” x 1" white label" at bounding box center [156, 264] width 225 height 10
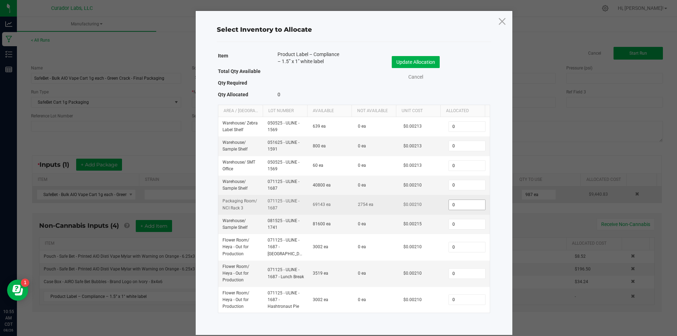
click at [473, 205] on input "0" at bounding box center [467, 205] width 36 height 10
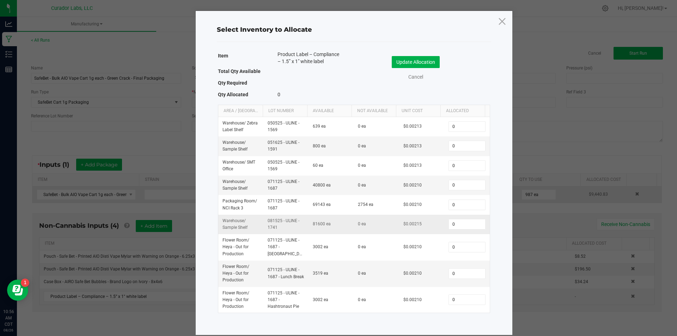
click at [473, 215] on td "0" at bounding box center [466, 224] width 45 height 19
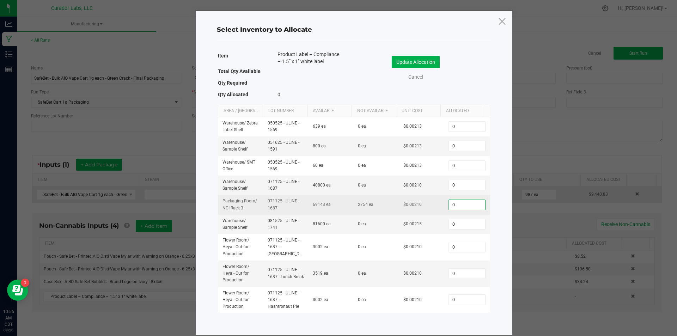
click at [464, 206] on input "0" at bounding box center [467, 205] width 36 height 10
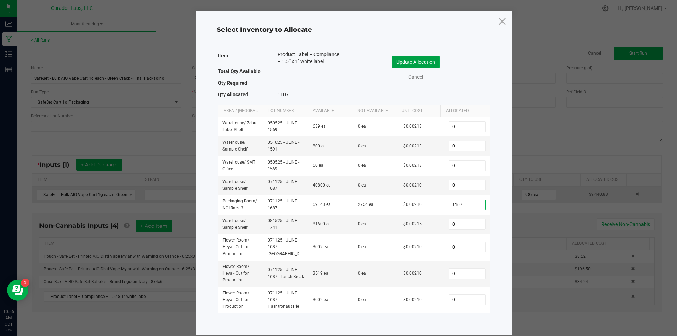
type input "1,107"
click at [425, 63] on button "Update Allocation" at bounding box center [416, 62] width 48 height 12
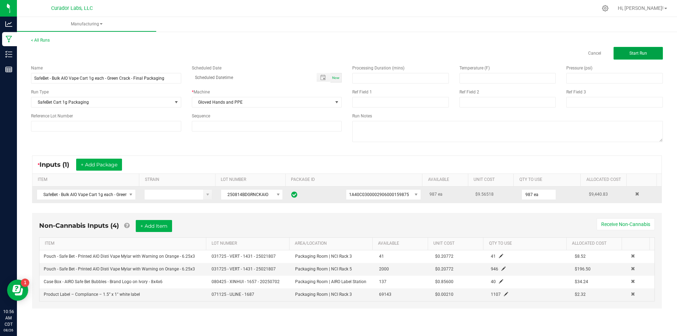
click at [635, 48] on button "Start Run" at bounding box center [637, 53] width 49 height 13
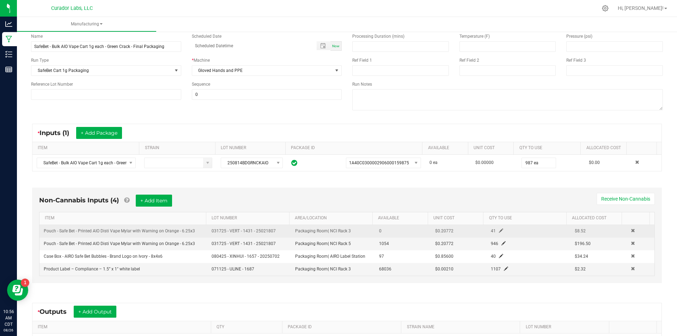
scroll to position [132, 0]
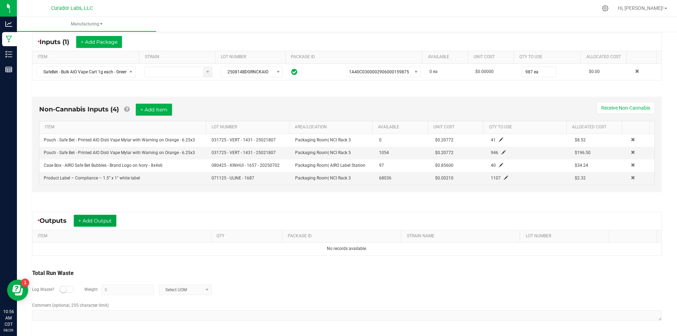
click at [94, 224] on button "+ Add Output" at bounding box center [95, 221] width 43 height 12
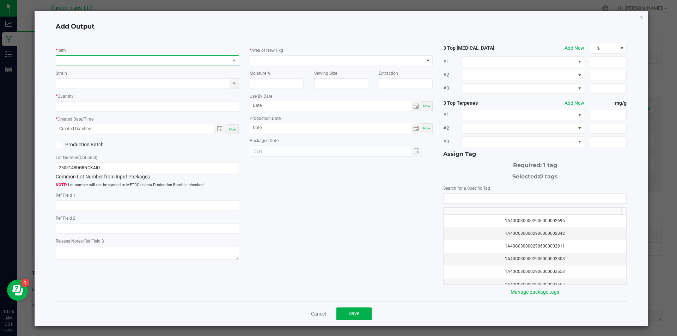
click at [134, 60] on span "NO DATA FOUND" at bounding box center [143, 61] width 174 height 10
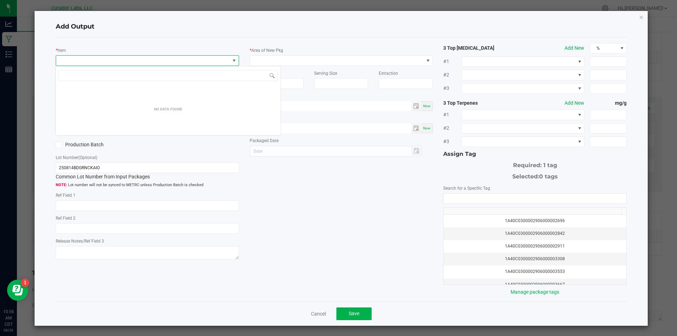
scroll to position [11, 182]
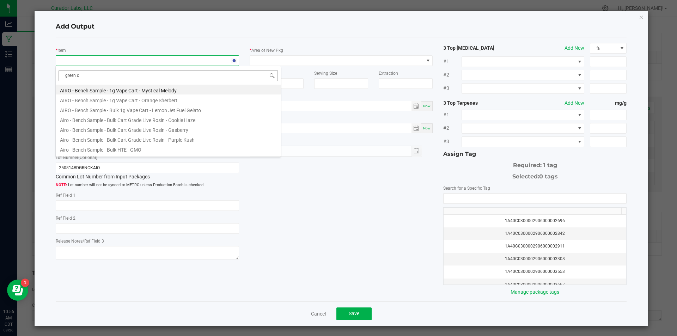
type input "[PERSON_NAME]"
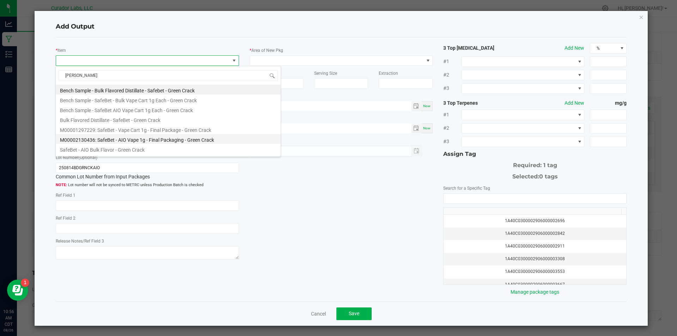
click at [193, 137] on li "M00002130436: SafeBet - AIO Vape 1g - Final Packaging - Green Crack" at bounding box center [168, 139] width 225 height 10
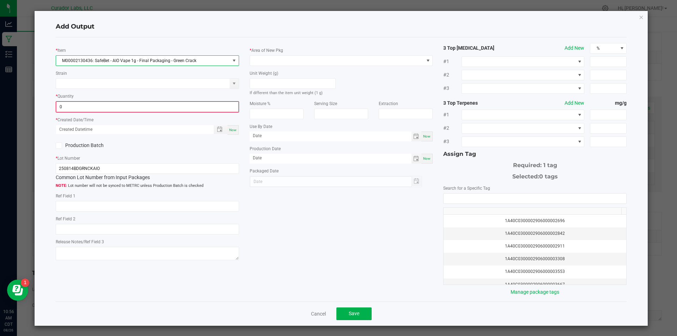
click at [141, 105] on input "0" at bounding box center [147, 107] width 182 height 10
type input "987 ea"
click at [231, 126] on div "Now" at bounding box center [232, 129] width 11 height 10
type input "[DATE] 10:56 AM"
type input "[DATE]"
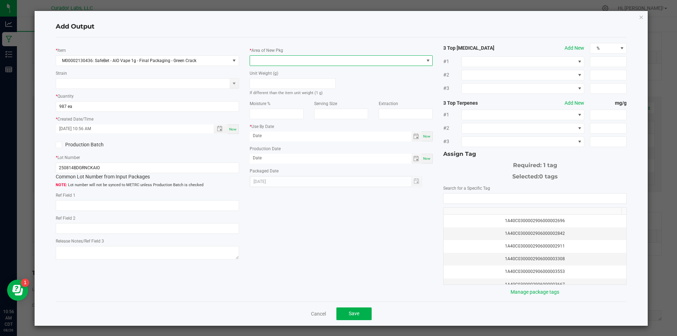
click at [273, 57] on span at bounding box center [337, 61] width 174 height 10
type input "vault"
click at [260, 151] on li "Vault" at bounding box center [338, 150] width 181 height 12
click at [261, 84] on span at bounding box center [337, 84] width 174 height 10
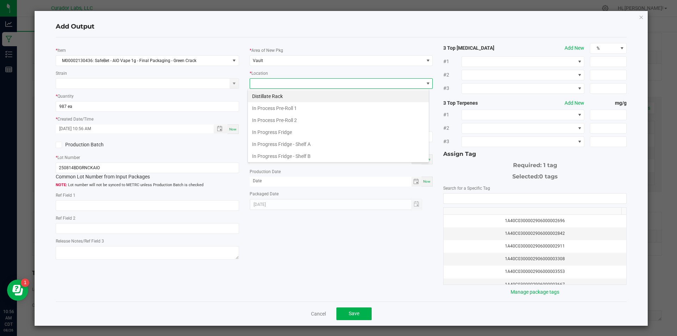
scroll to position [109, 0]
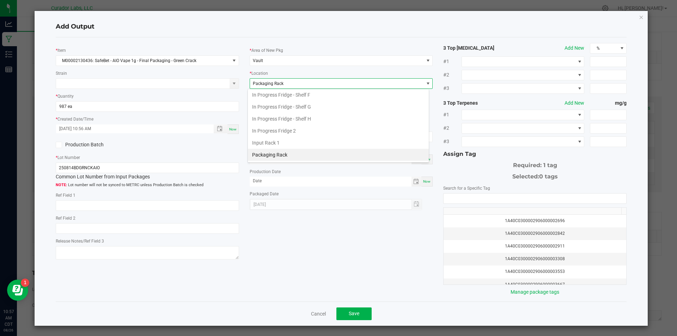
click at [272, 153] on li "Packaging Rack" at bounding box center [338, 155] width 181 height 12
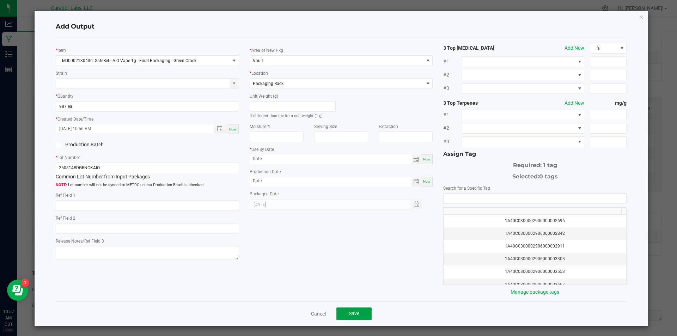
click at [344, 310] on button "Save" at bounding box center [353, 313] width 35 height 13
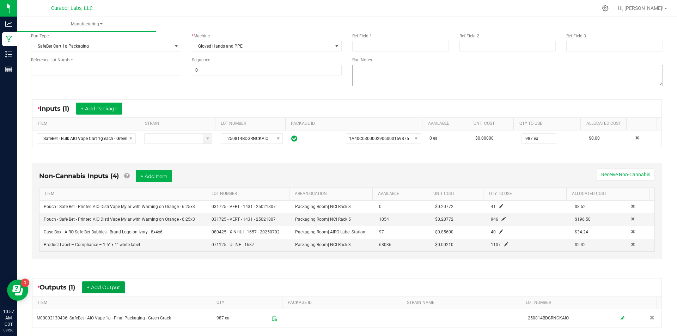
scroll to position [0, 0]
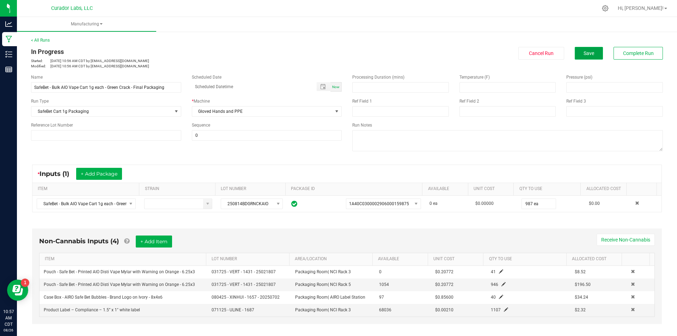
click at [579, 56] on button "Save" at bounding box center [588, 53] width 28 height 13
click at [584, 50] on button "Save" at bounding box center [588, 53] width 28 height 13
click at [591, 50] on button "Save" at bounding box center [588, 53] width 28 height 13
click at [578, 53] on button "Save" at bounding box center [588, 53] width 28 height 13
